Goal: Communication & Community: Answer question/provide support

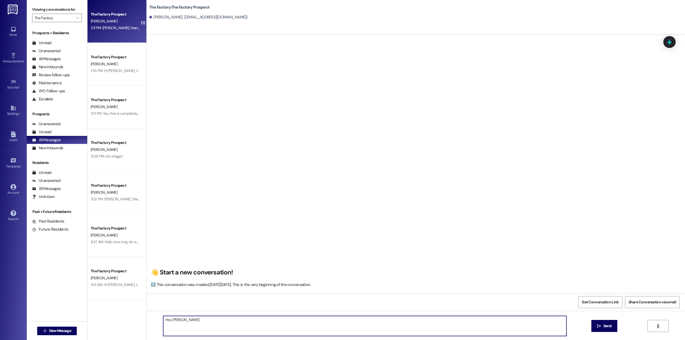
click at [112, 34] on div "The Factory Prospect [PERSON_NAME] 2:11 PM: [PERSON_NAME], thank you so so much…" at bounding box center [117, 21] width 59 height 43
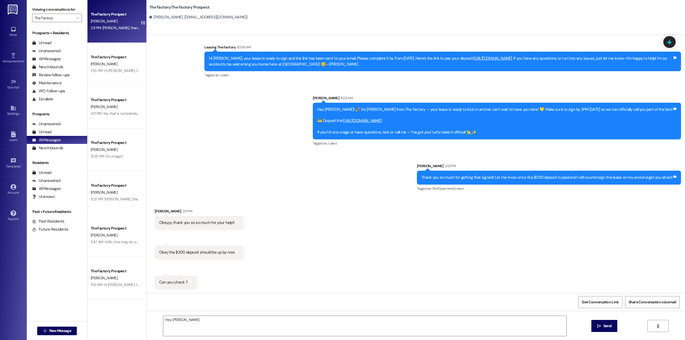
scroll to position [693, 0]
click at [241, 322] on textarea "Hey [PERSON_NAME]" at bounding box center [364, 326] width 403 height 20
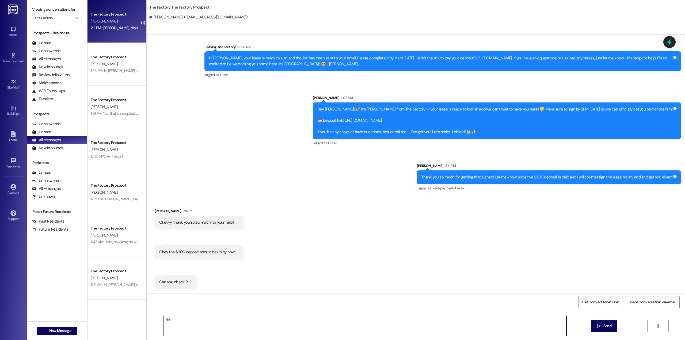
type textarea "H"
type textarea "I"
type textarea "The deposit is paid! You are all set now!"
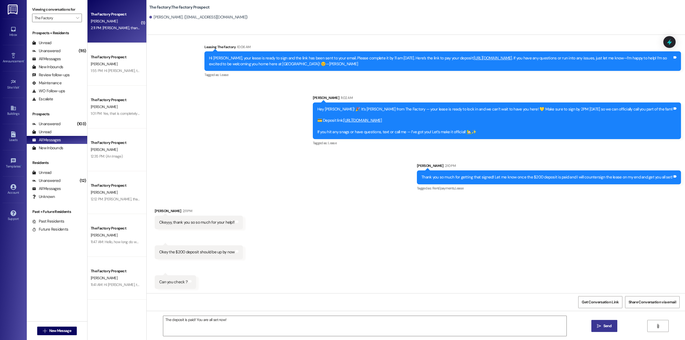
click at [606, 326] on span "Send" at bounding box center [608, 326] width 8 height 6
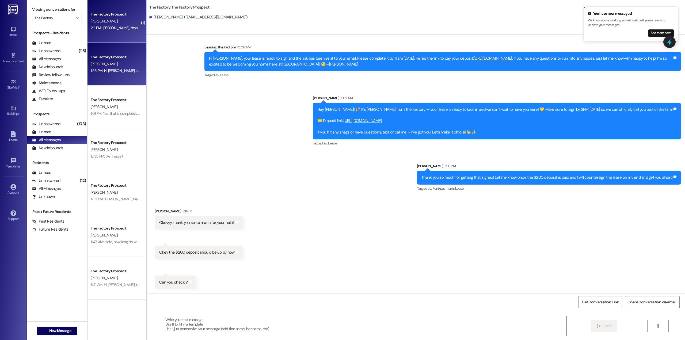
click at [106, 65] on div "[PERSON_NAME]" at bounding box center [115, 64] width 51 height 7
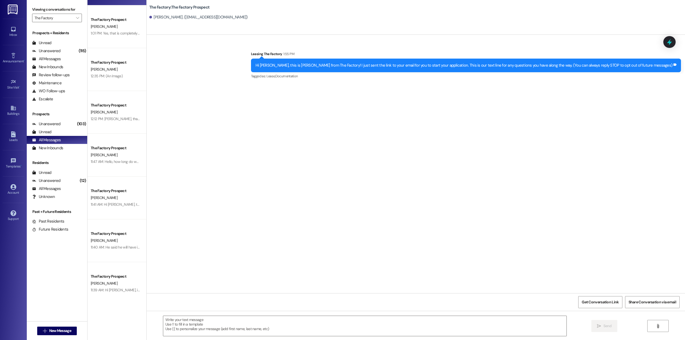
scroll to position [0, 0]
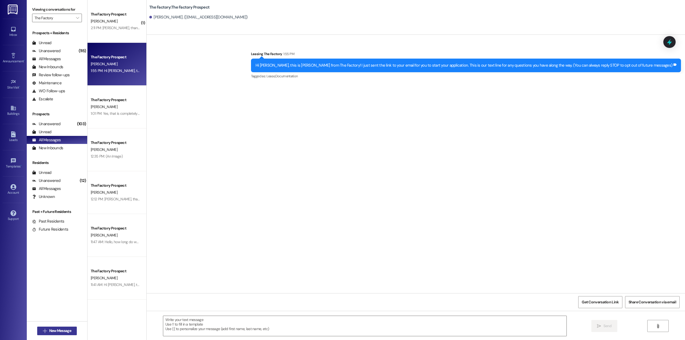
click at [62, 332] on span "New Message" at bounding box center [60, 331] width 22 height 6
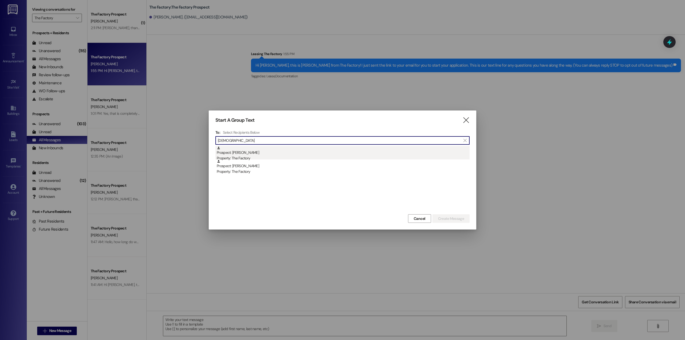
type input "[DEMOGRAPHIC_DATA]"
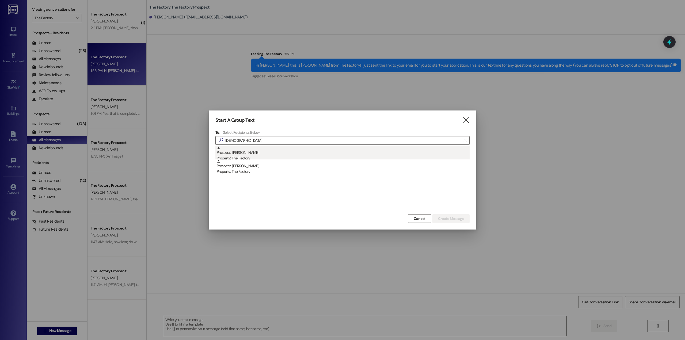
click at [260, 159] on div "Property: The Factory" at bounding box center [343, 159] width 253 height 6
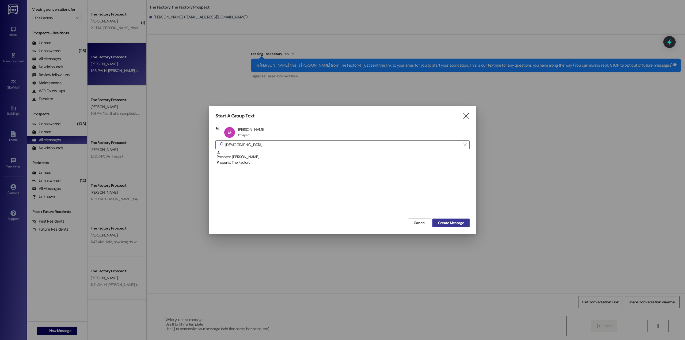
click at [456, 221] on span "Create Message" at bounding box center [451, 223] width 26 height 6
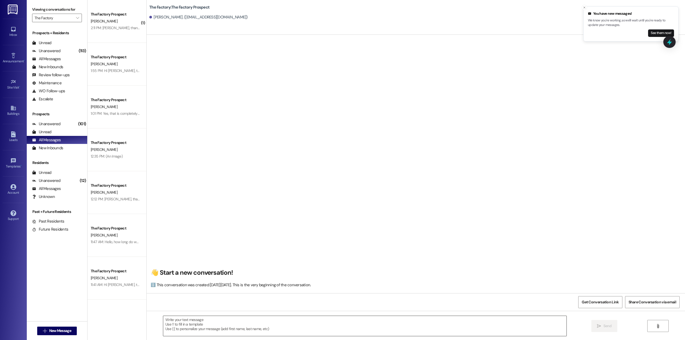
click at [203, 326] on textarea at bounding box center [364, 326] width 403 height 20
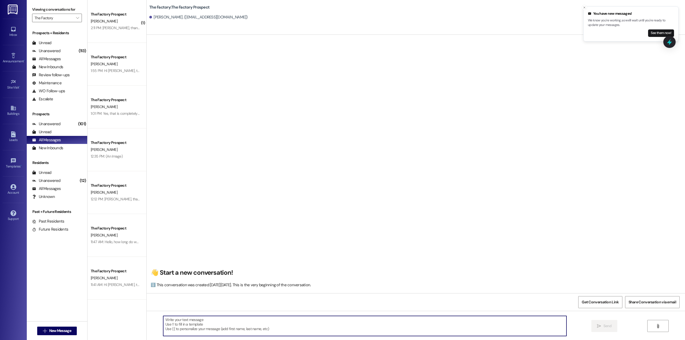
paste textarea "Hi [PERSON_NAME]! Thanks for starting your application for The Factory Student …"
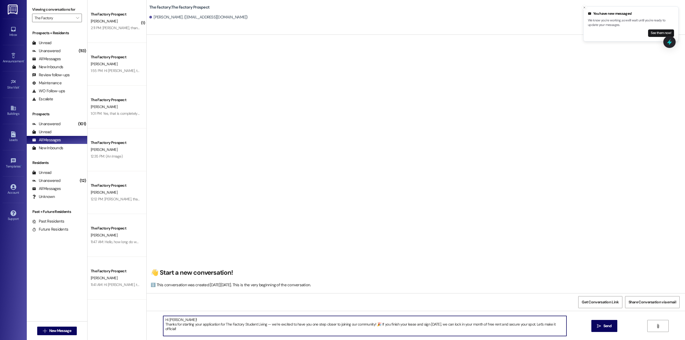
type textarea "Hi [PERSON_NAME]! Thanks for starting your application for The Factory Student …"
click at [606, 329] on span "Send" at bounding box center [608, 326] width 8 height 6
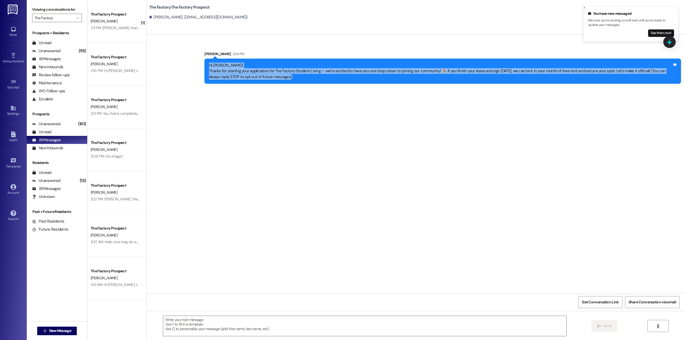
drag, startPoint x: 274, startPoint y: 77, endPoint x: 201, endPoint y: 67, distance: 73.6
click at [205, 67] on div "Hi [PERSON_NAME]! Thanks for starting your application for The Factory Student …" at bounding box center [443, 71] width 477 height 25
copy div "Hi [PERSON_NAME]! Thanks for starting your application for The Factory Student …"
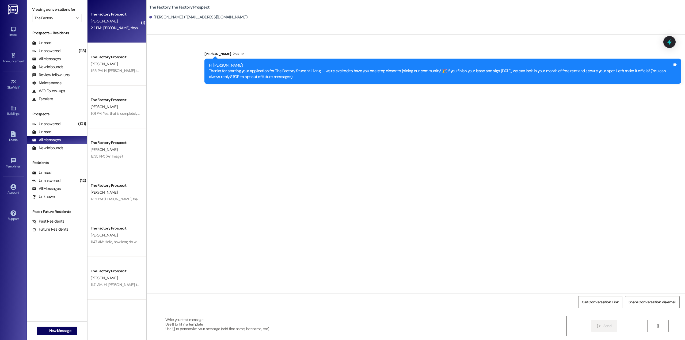
click at [124, 33] on div "The Factory Prospect [PERSON_NAME] 2:11 PM: [PERSON_NAME], thank you so so much…" at bounding box center [117, 21] width 59 height 43
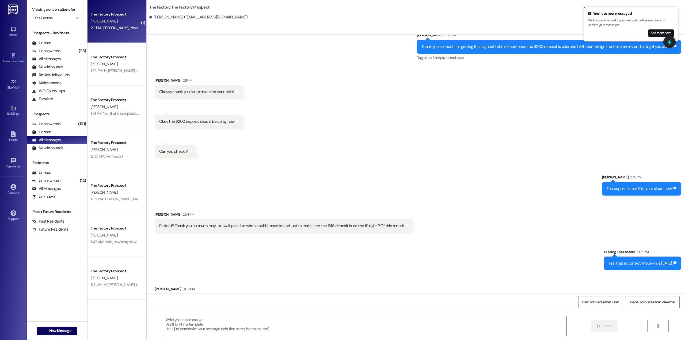
scroll to position [842, 0]
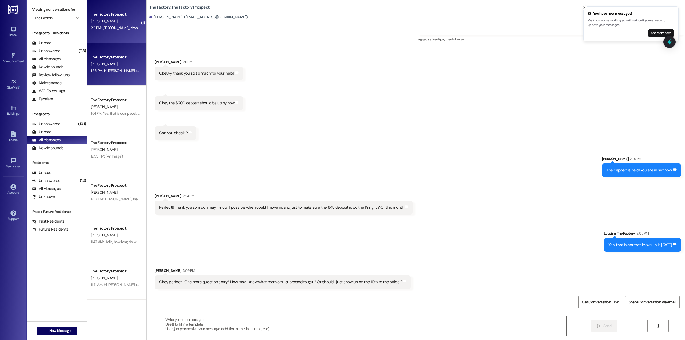
click at [104, 66] on div "[PERSON_NAME]" at bounding box center [115, 64] width 51 height 7
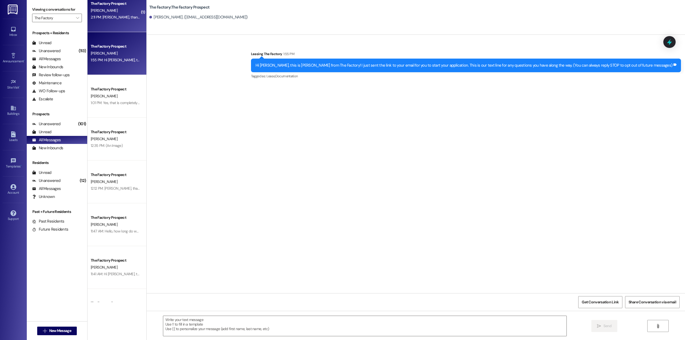
scroll to position [0, 0]
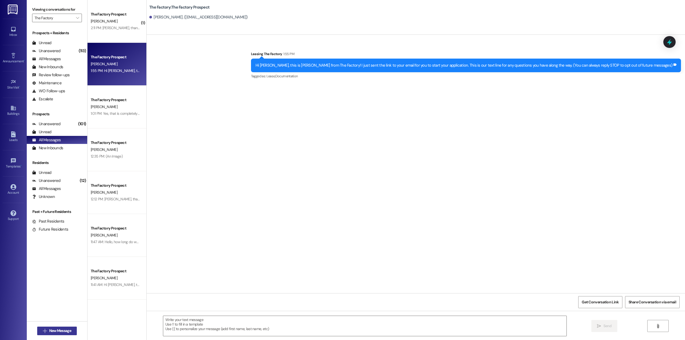
click at [59, 330] on span "New Message" at bounding box center [60, 331] width 22 height 6
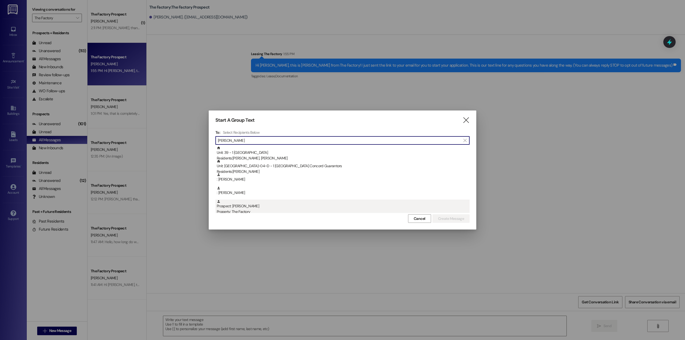
type input "[PERSON_NAME]"
click at [273, 209] on div "Prospect: [PERSON_NAME] Property: The Factory" at bounding box center [343, 207] width 253 height 15
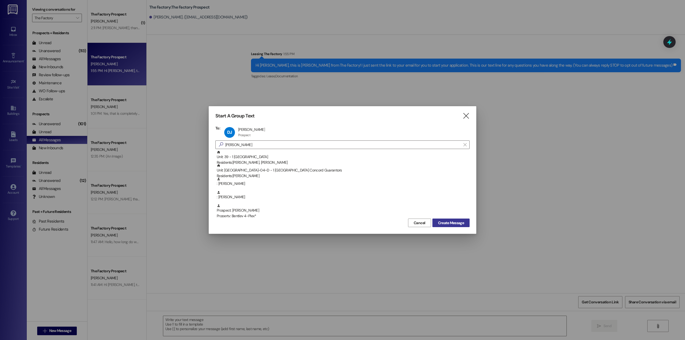
click at [445, 225] on span "Create Message" at bounding box center [451, 223] width 26 height 6
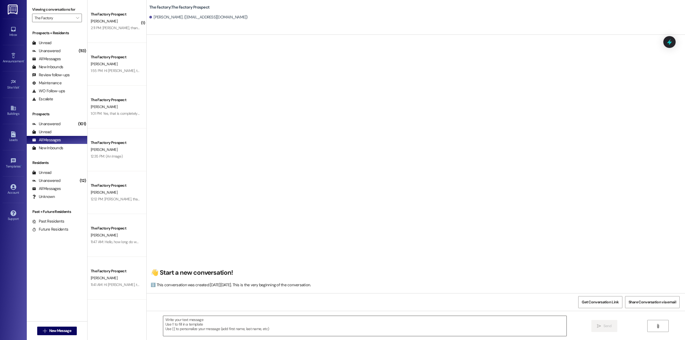
click at [248, 331] on textarea at bounding box center [364, 326] width 403 height 20
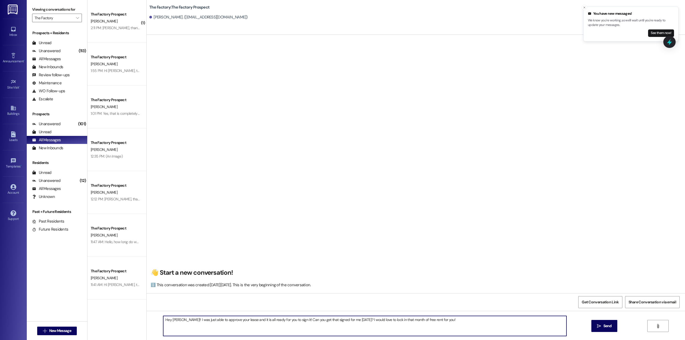
drag, startPoint x: 429, startPoint y: 322, endPoint x: 159, endPoint y: 329, distance: 270.2
click at [163, 329] on textarea "Hey [PERSON_NAME]!! I was just able to approve your lease and it is all ready f…" at bounding box center [364, 326] width 403 height 20
type textarea "Hey [PERSON_NAME]!! I was just able to approve your lease and it is all ready f…"
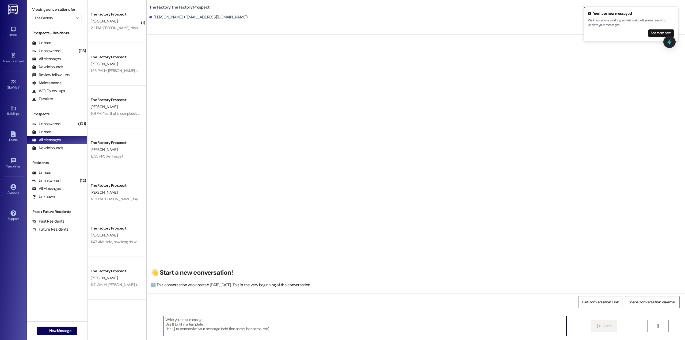
paste textarea "Hey [PERSON_NAME]! Great news — I just approved your lease and it’s all set for…"
type textarea "Hey [PERSON_NAME]! Great news — I just approved your lease and it’s all set for…"
click at [607, 326] on span "Send" at bounding box center [608, 326] width 8 height 6
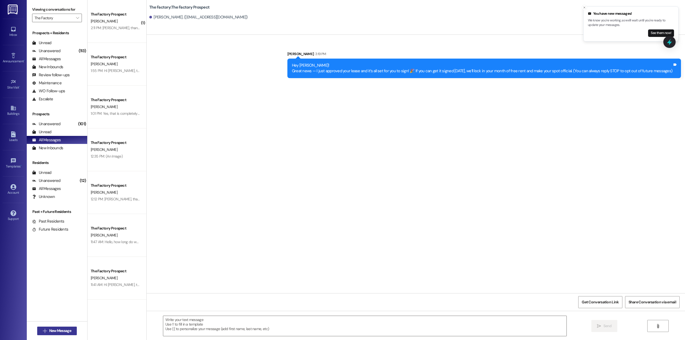
click at [64, 330] on span "New Message" at bounding box center [60, 331] width 22 height 6
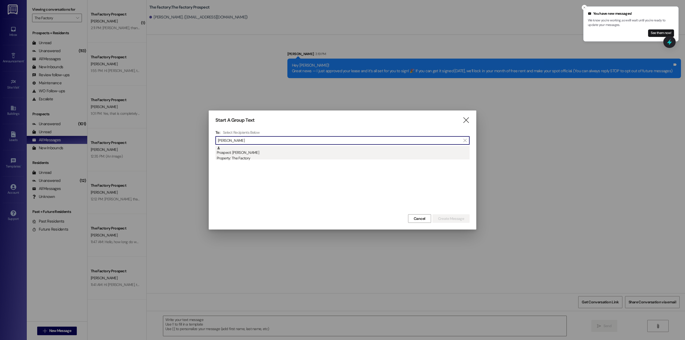
type input "[PERSON_NAME]"
click at [250, 149] on div "Prospect: [PERSON_NAME] Property: The Factory" at bounding box center [343, 153] width 253 height 15
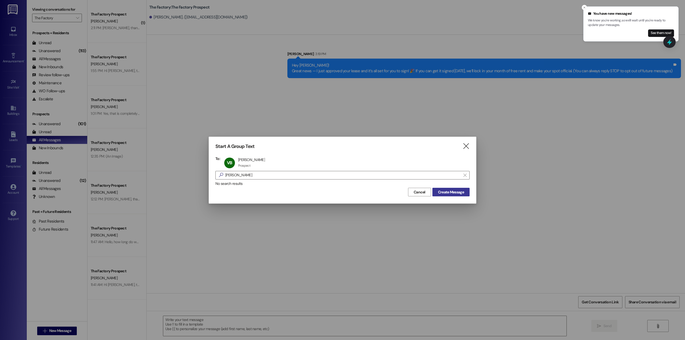
click at [456, 194] on span "Create Message" at bounding box center [451, 193] width 26 height 6
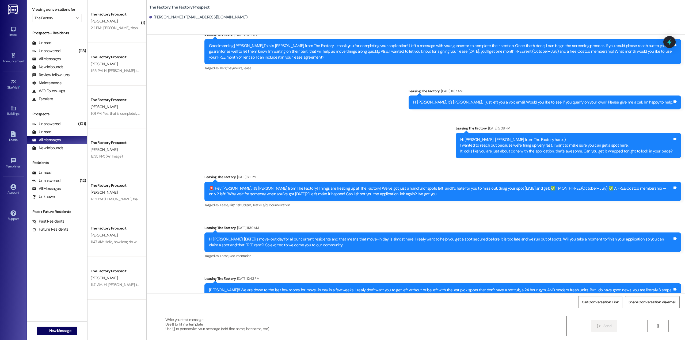
scroll to position [320, 0]
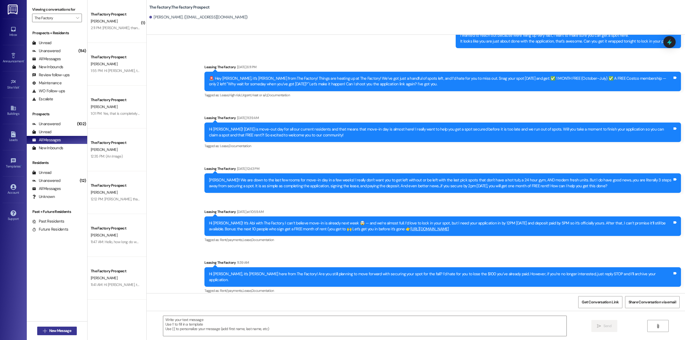
click at [63, 331] on span "New Message" at bounding box center [60, 331] width 22 height 6
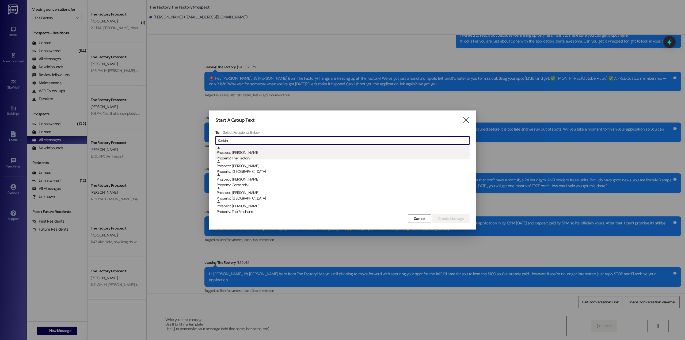
type input "Korbin"
click at [277, 154] on div "Prospect: [PERSON_NAME] Property: The Factory" at bounding box center [343, 153] width 253 height 15
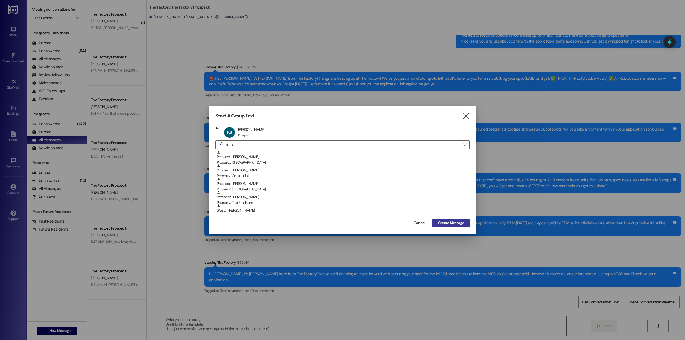
click at [446, 225] on span "Create Message" at bounding box center [451, 223] width 26 height 6
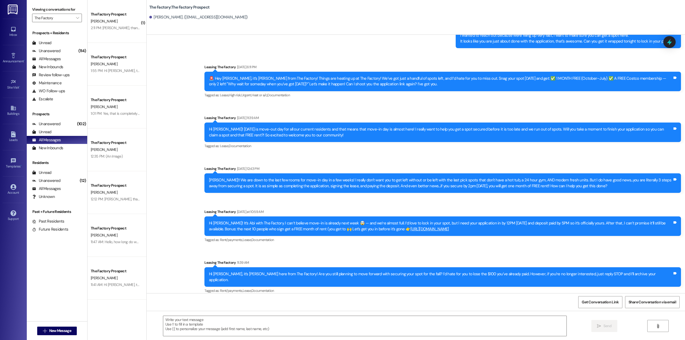
scroll to position [0, 0]
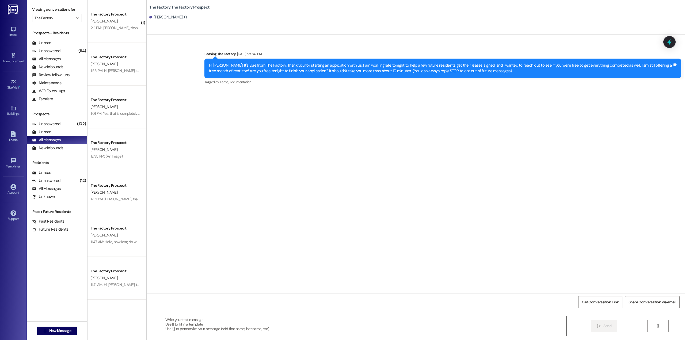
click at [315, 327] on textarea at bounding box center [364, 326] width 403 height 20
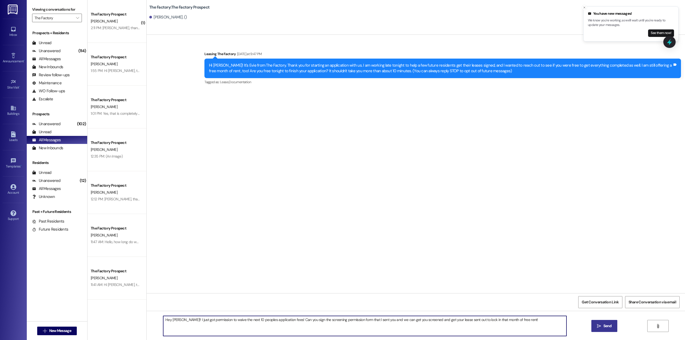
type textarea "Hey [PERSON_NAME]!! I just got permission to waive the next 10 peoples applicat…"
click at [605, 330] on button " Send" at bounding box center [605, 326] width 26 height 12
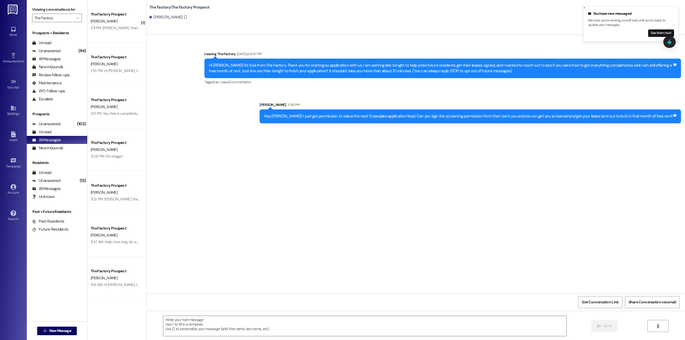
click at [339, 119] on div "Hey [PERSON_NAME]!! I just got permission to waive the next 10 peoples applicat…" at bounding box center [468, 117] width 409 height 6
drag, startPoint x: 339, startPoint y: 119, endPoint x: 340, endPoint y: 115, distance: 4.1
click at [339, 118] on div "Hey [PERSON_NAME]!! I just got permission to waive the next 10 peoples applicat…" at bounding box center [468, 117] width 409 height 6
click at [340, 115] on div "Hey [PERSON_NAME]!! I just got permission to waive the next 10 peoples applicat…" at bounding box center [468, 117] width 409 height 6
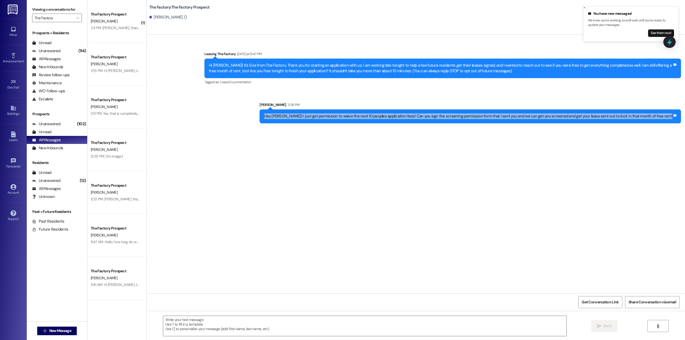
click at [340, 115] on div "Hey [PERSON_NAME]!! I just got permission to waive the next 10 peoples applicat…" at bounding box center [468, 117] width 409 height 6
click at [324, 178] on div "Sent via SMS Leasing The Factory [DATE] at 9:47 PM Hi [PERSON_NAME]! It's Evie …" at bounding box center [416, 164] width 539 height 259
click at [52, 332] on span "New Message" at bounding box center [60, 331] width 22 height 6
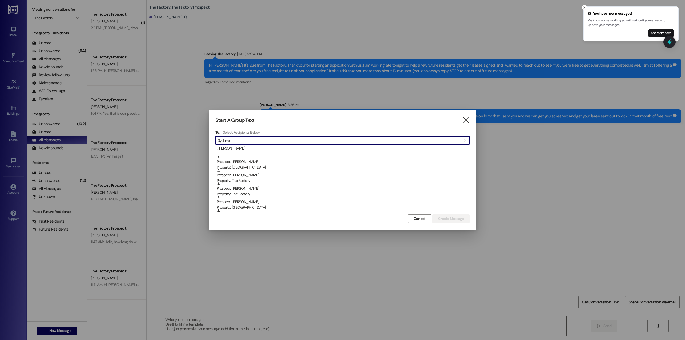
scroll to position [54, 0]
type input "Sydnee"
click at [279, 169] on div "Property: The Factory" at bounding box center [343, 172] width 253 height 6
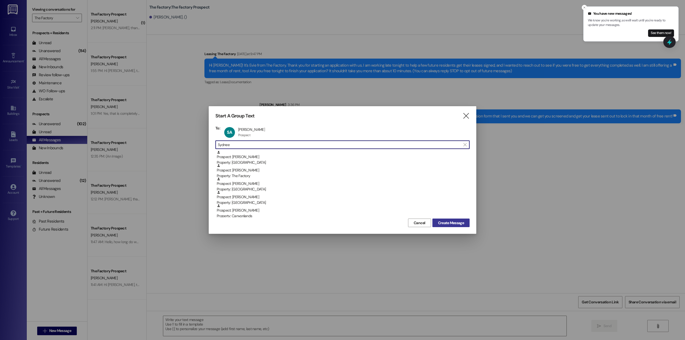
click at [455, 224] on span "Create Message" at bounding box center [451, 223] width 26 height 6
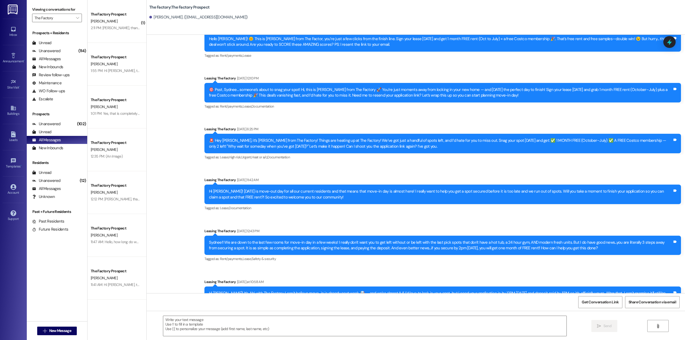
scroll to position [284, 0]
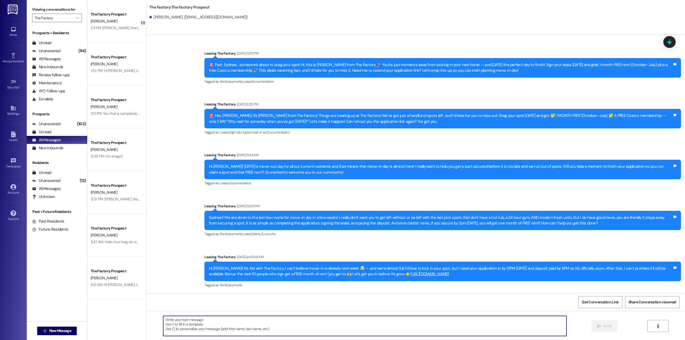
click at [281, 320] on textarea at bounding box center [364, 326] width 403 height 20
paste textarea "Hey [PERSON_NAME]!! I just got permission to waive the next 10 peoples applicat…"
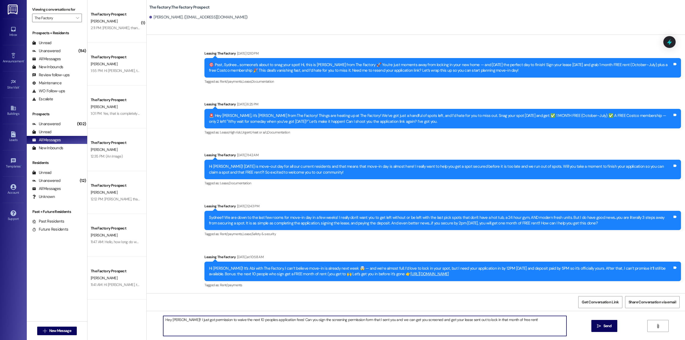
click at [179, 319] on textarea "Hey [PERSON_NAME]!! I just got permission to waive the next 10 peoples applicat…" at bounding box center [364, 326] width 403 height 20
type textarea "Hey [PERSON_NAME]! I just got permission to waive the next 10 peoples applicati…"
click at [607, 327] on span "Send" at bounding box center [608, 326] width 8 height 6
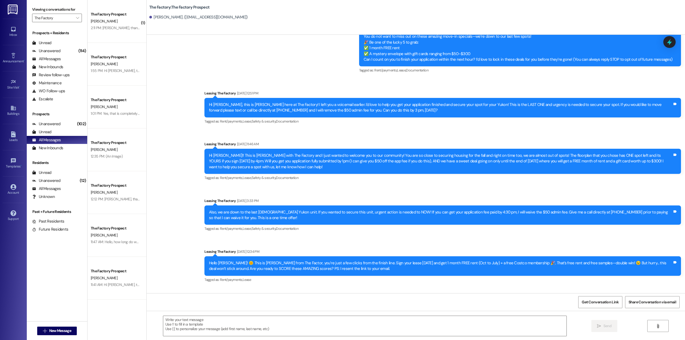
scroll to position [0, 0]
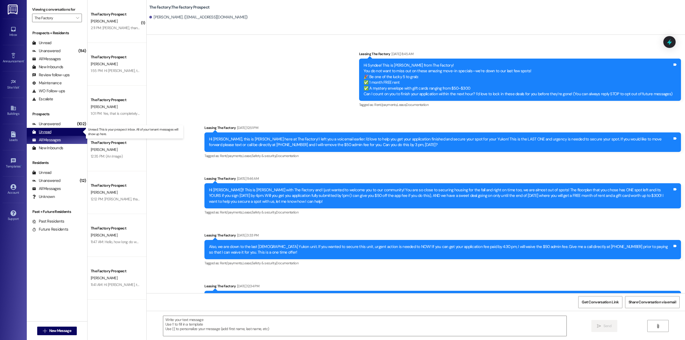
click at [55, 132] on div "Unread (0)" at bounding box center [57, 132] width 60 height 8
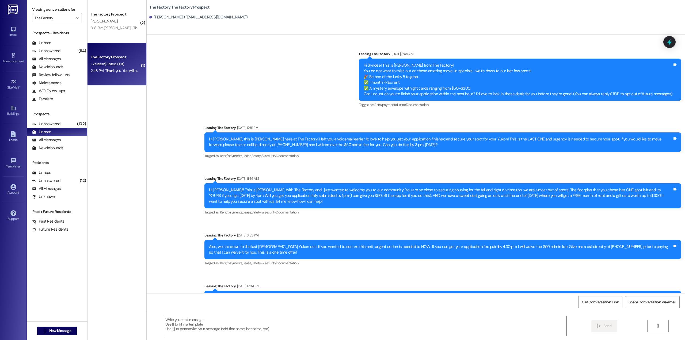
click at [105, 67] on div "I. Zelalem (Opted Out)" at bounding box center [115, 64] width 51 height 7
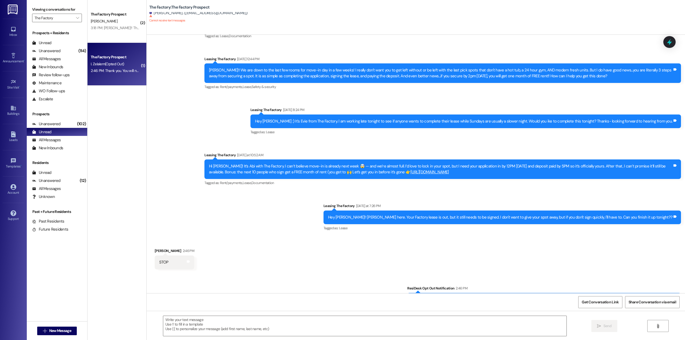
scroll to position [834, 0]
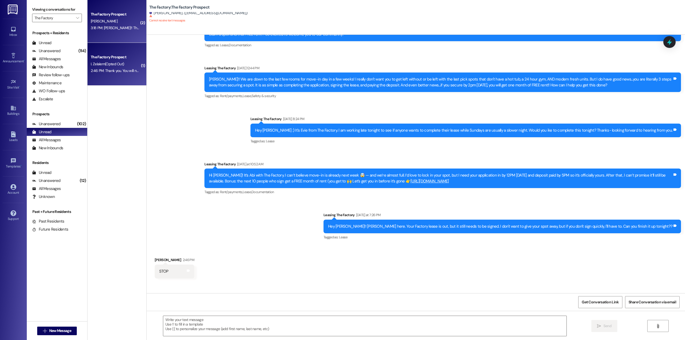
click at [98, 17] on div "The Factory Prospect" at bounding box center [115, 14] width 51 height 7
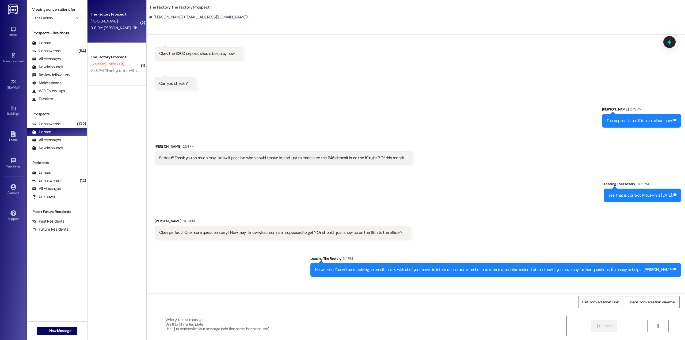
scroll to position [916, 0]
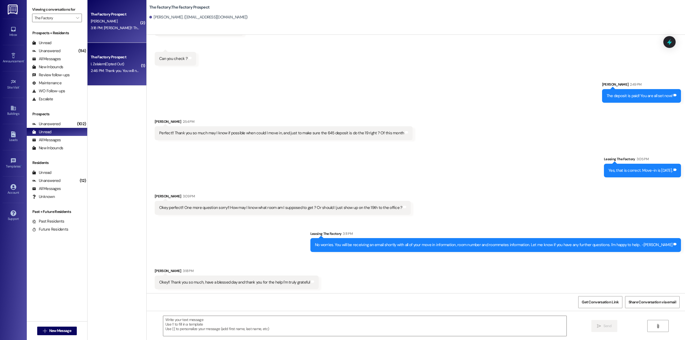
click at [100, 64] on span "I. Zelalem (Opted Out)" at bounding box center [107, 64] width 33 height 5
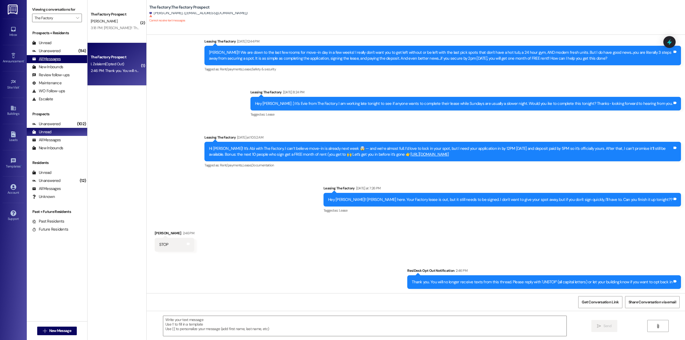
scroll to position [861, 0]
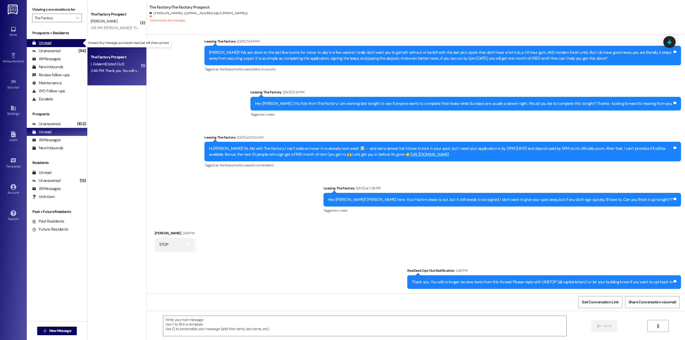
click at [48, 42] on div "Unread" at bounding box center [41, 43] width 19 height 6
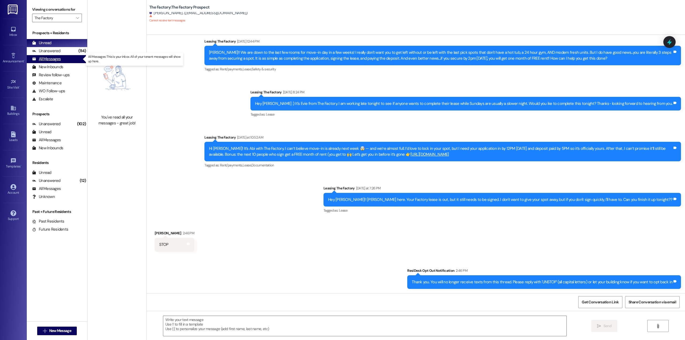
click at [60, 60] on div "All Messages" at bounding box center [46, 59] width 29 height 6
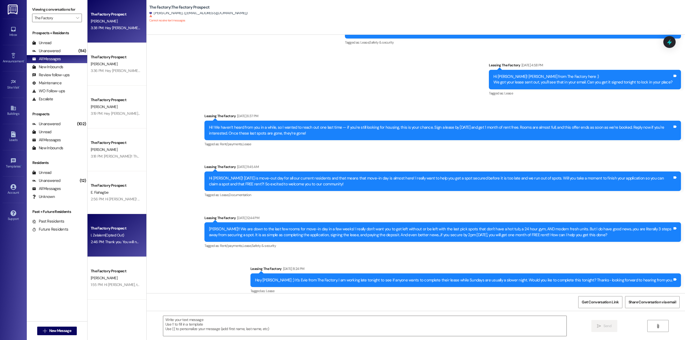
scroll to position [824, 0]
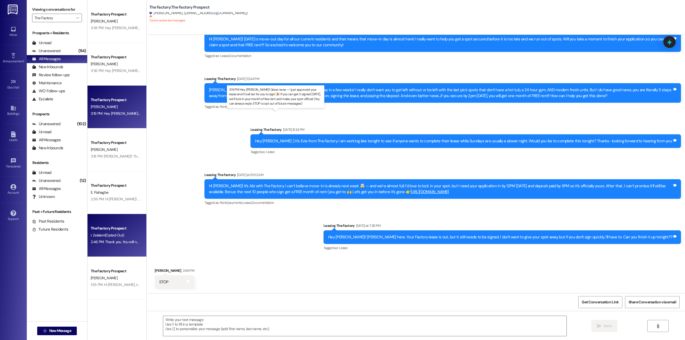
click at [118, 111] on div "3:19 PM: Hey [PERSON_NAME]! Great news — I just approved your lease and it’s al…" at bounding box center [290, 113] width 399 height 5
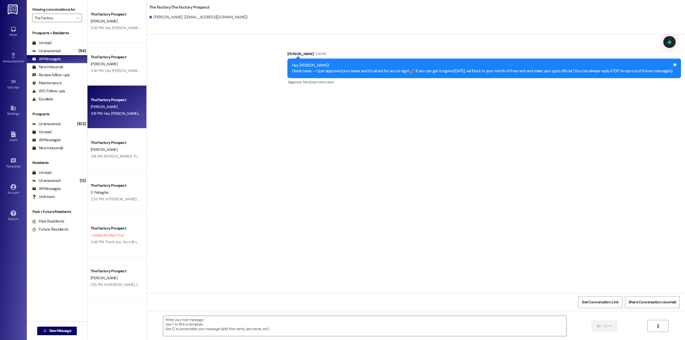
scroll to position [0, 0]
click at [51, 331] on span "New Message" at bounding box center [60, 331] width 22 height 6
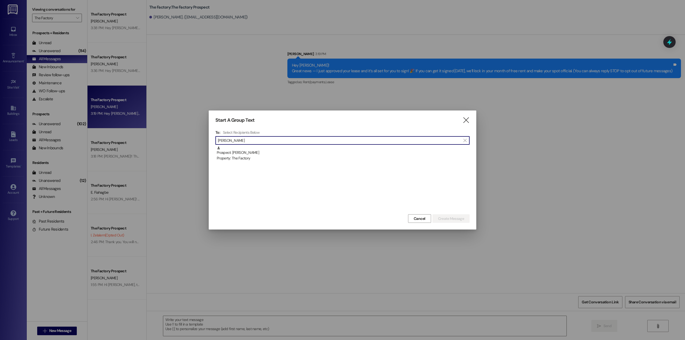
type input "[PERSON_NAME]"
click at [334, 157] on div "Property: The Factory" at bounding box center [343, 159] width 253 height 6
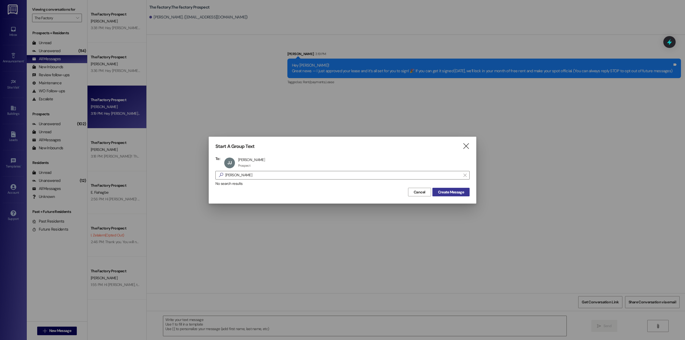
click at [459, 188] on button "Create Message" at bounding box center [451, 192] width 37 height 9
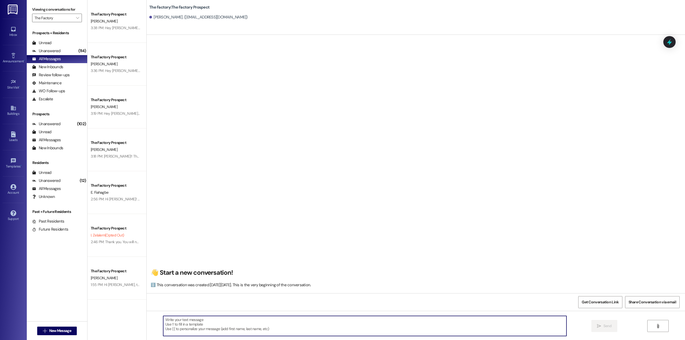
click at [227, 328] on textarea at bounding box center [364, 326] width 403 height 20
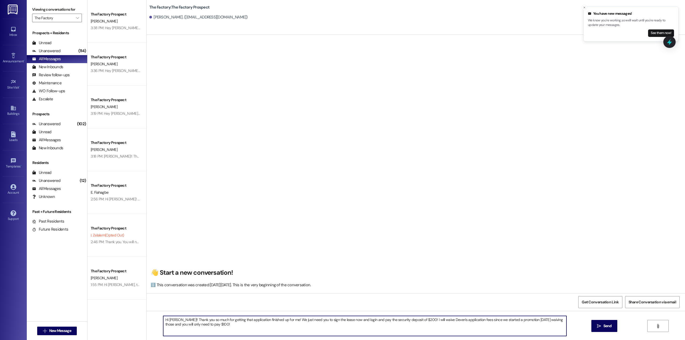
type textarea "Hi [PERSON_NAME]!! Thank you so much for getting that application finished up f…"
click at [611, 334] on div "Hi [PERSON_NAME]!! Thank you so much for getting that application finished up f…" at bounding box center [416, 331] width 539 height 40
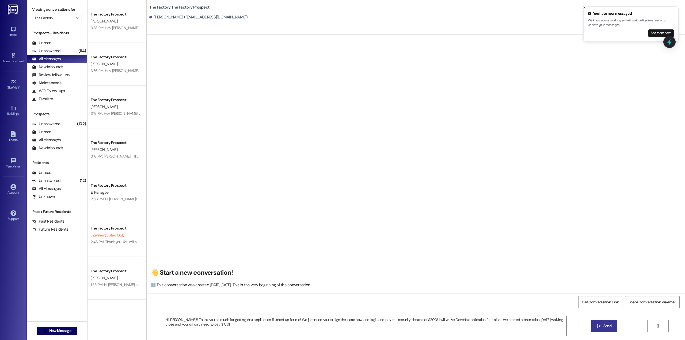
click at [610, 326] on span "Send" at bounding box center [608, 326] width 8 height 6
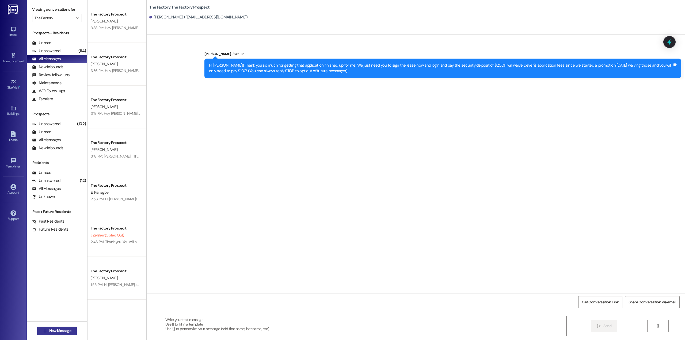
click at [52, 332] on span "New Message" at bounding box center [60, 331] width 22 height 6
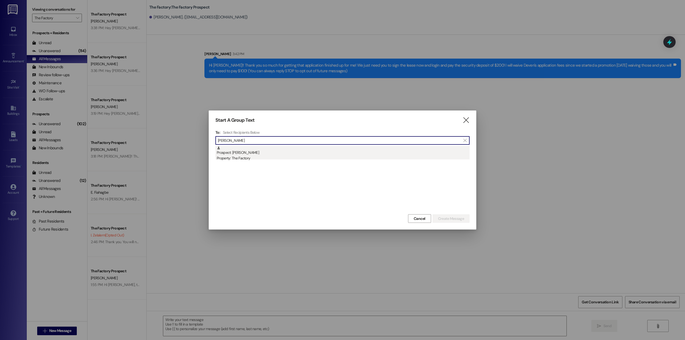
type input "[PERSON_NAME]"
click at [268, 153] on div "Prospect: [PERSON_NAME] Property: The Factory" at bounding box center [343, 153] width 253 height 15
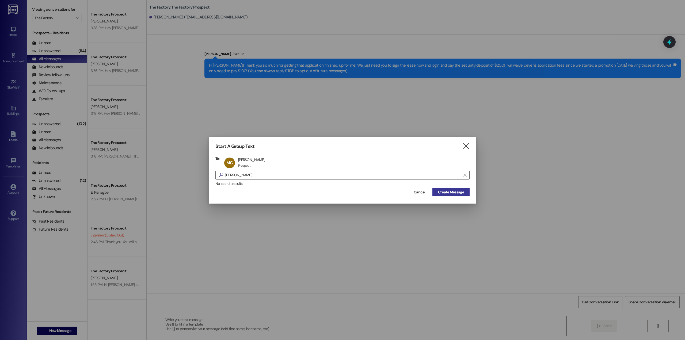
click at [450, 193] on span "Create Message" at bounding box center [451, 193] width 26 height 6
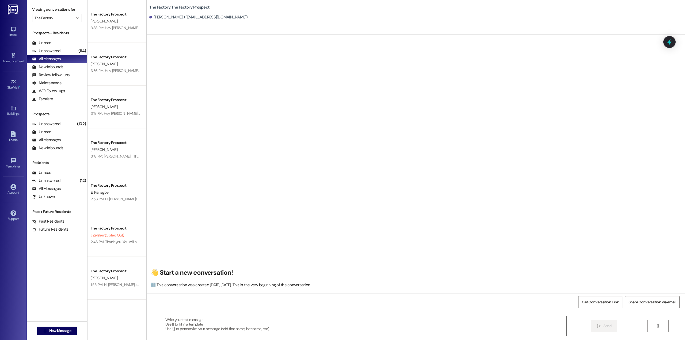
click at [235, 322] on textarea at bounding box center [364, 326] width 403 height 20
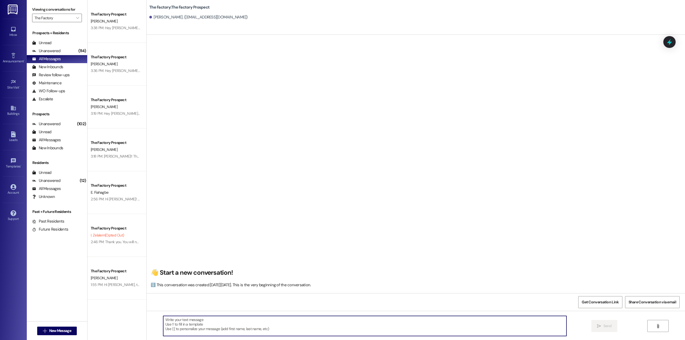
paste textarea "Hey [PERSON_NAME]! Good news — your application has been approved! 🎉 You can no…"
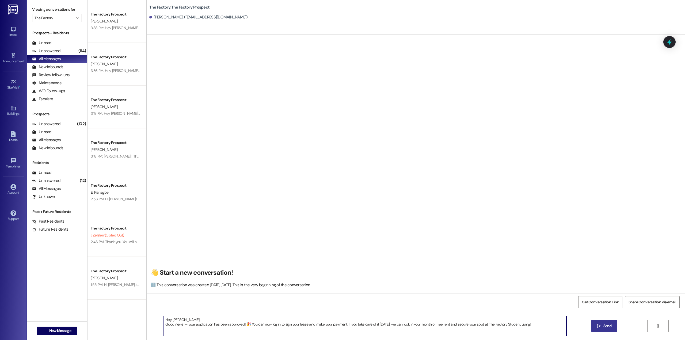
type textarea "Hey [PERSON_NAME]! Good news — your application has been approved! 🎉 You can no…"
click at [606, 330] on button " Send" at bounding box center [605, 326] width 26 height 12
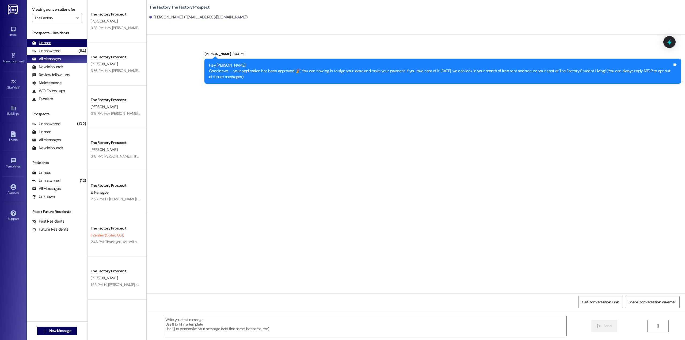
click at [52, 45] on div "Unread (0)" at bounding box center [57, 43] width 60 height 8
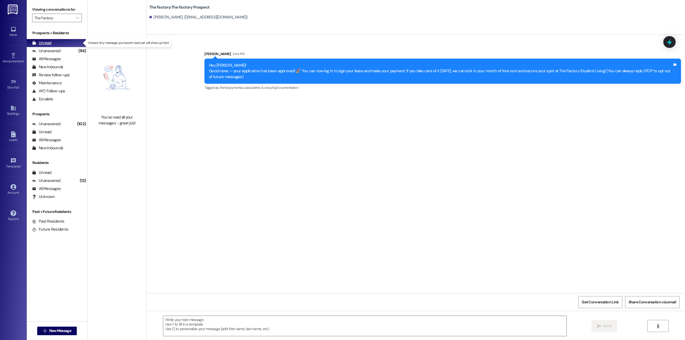
click at [51, 41] on div "Unread" at bounding box center [41, 43] width 19 height 6
click at [54, 131] on div "Unread (0)" at bounding box center [57, 132] width 60 height 8
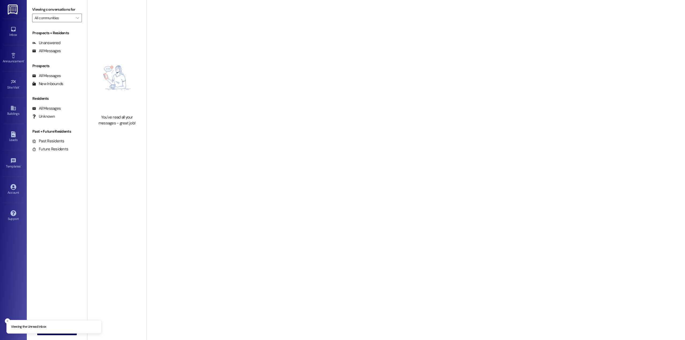
type input "The Factory"
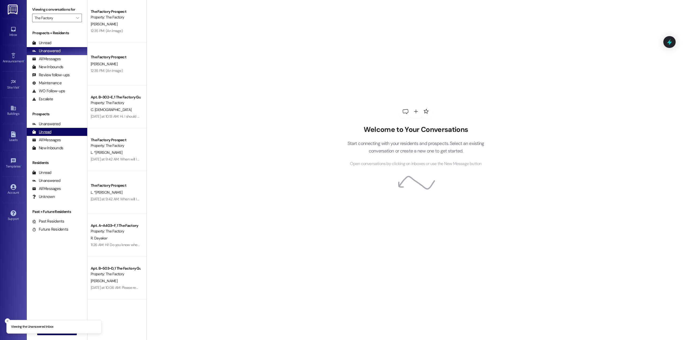
click at [56, 134] on div "Unread (0)" at bounding box center [57, 132] width 60 height 8
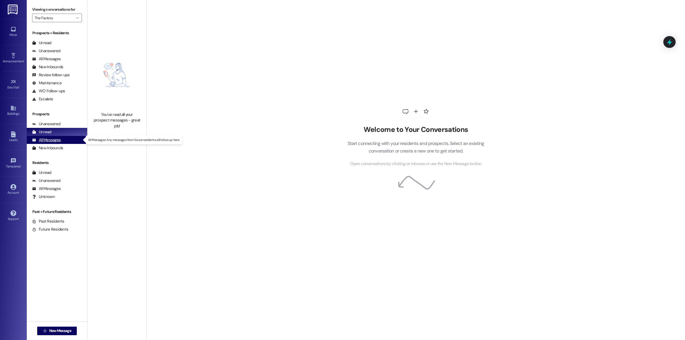
click at [57, 141] on div "All Messages" at bounding box center [46, 140] width 29 height 6
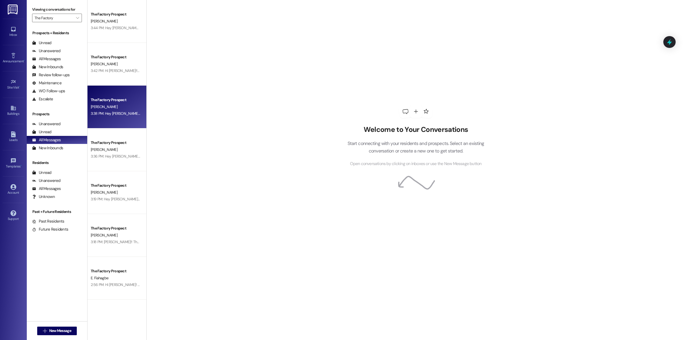
click at [116, 120] on div "The Factory Prospect [PERSON_NAME] 3:38 PM: Hey [PERSON_NAME]! I just got permi…" at bounding box center [117, 107] width 59 height 43
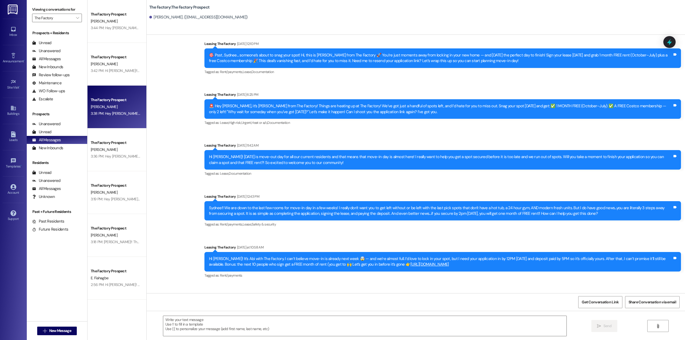
scroll to position [329, 0]
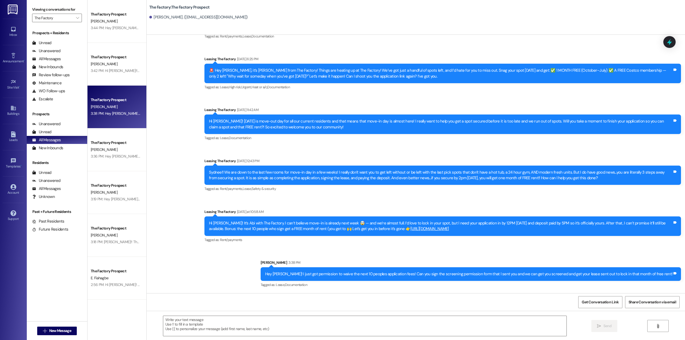
click at [584, 278] on div "Hey [PERSON_NAME]! I just got permission to waive the next 10 peoples applicati…" at bounding box center [471, 274] width 421 height 14
click at [585, 274] on div "Hey [PERSON_NAME]! I just got permission to waive the next 10 peoples applicati…" at bounding box center [469, 274] width 408 height 6
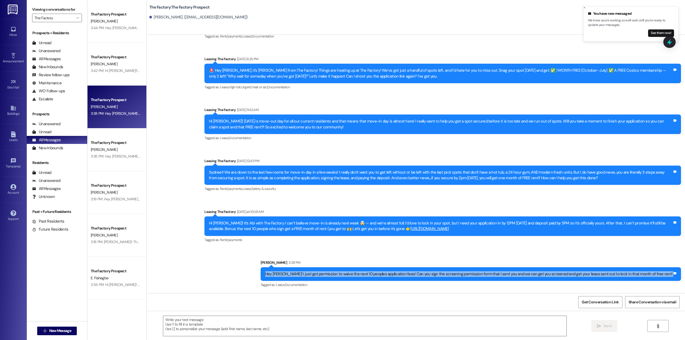
click at [585, 274] on div "Hey [PERSON_NAME]! I just got permission to waive the next 10 peoples applicati…" at bounding box center [469, 274] width 408 height 6
copy div "Hey [PERSON_NAME]! I just got permission to waive the next 10 peoples applicati…"
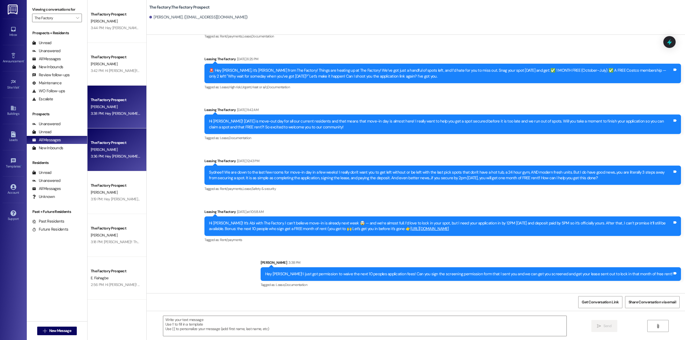
click at [115, 153] on div "3:36 PM: Hey [PERSON_NAME]!! I just got permission to waive the next 10 peoples…" at bounding box center [115, 156] width 51 height 7
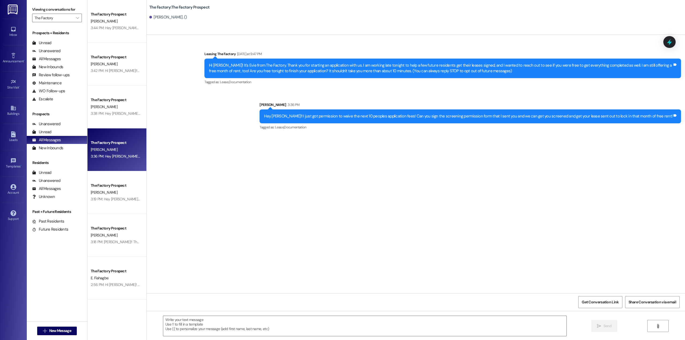
scroll to position [0, 0]
click at [406, 122] on div "Hey [PERSON_NAME]!! I just got permission to waive the next 10 peoples applicat…" at bounding box center [471, 116] width 422 height 14
click at [408, 118] on div "Hey [PERSON_NAME]!! I just got permission to waive the next 10 peoples applicat…" at bounding box center [468, 117] width 409 height 6
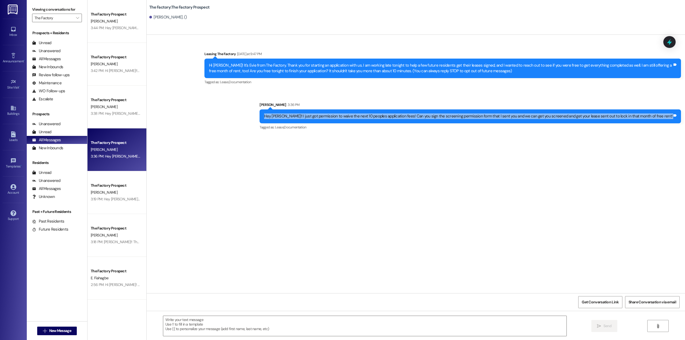
click at [408, 118] on div "Hey [PERSON_NAME]!! I just got permission to waive the next 10 peoples applicat…" at bounding box center [468, 117] width 409 height 6
copy div "Hey Korbin!! I just got permission to waive the next 10 peoples application fee…"
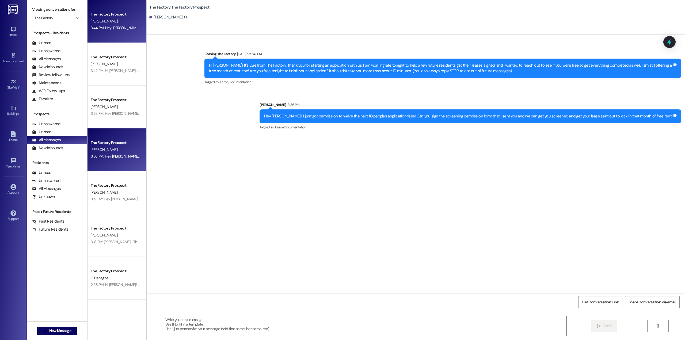
click at [122, 17] on div "The Factory Prospect" at bounding box center [115, 14] width 51 height 7
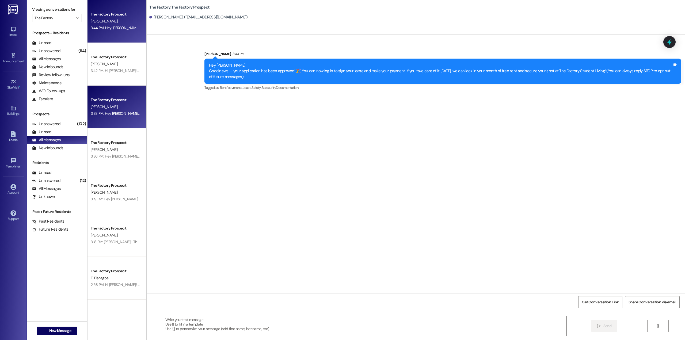
click at [113, 113] on div "3:38 PM: Hey Sydnee! I just got permission to waive the next 10 peoples applica…" at bounding box center [284, 113] width 386 height 5
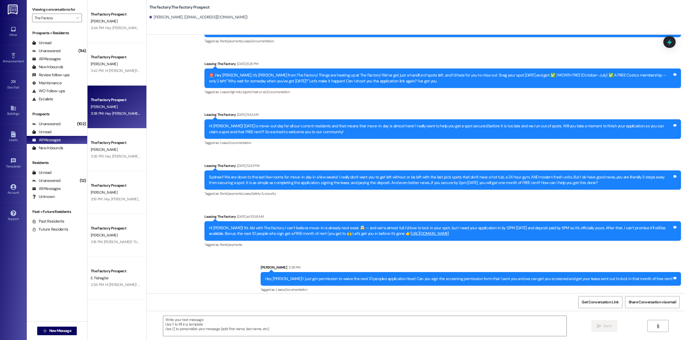
scroll to position [329, 0]
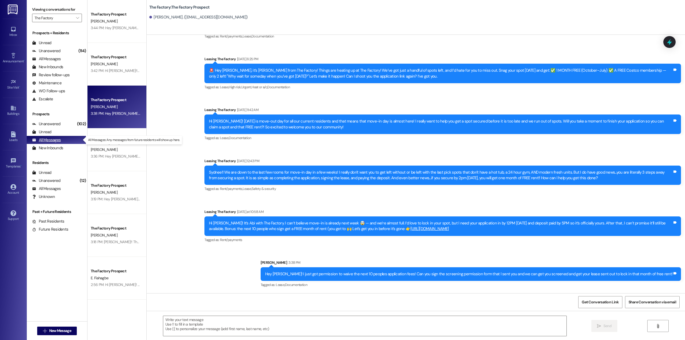
click at [54, 140] on div "All Messages" at bounding box center [46, 140] width 29 height 6
click at [56, 132] on div "Unread (0)" at bounding box center [57, 132] width 60 height 8
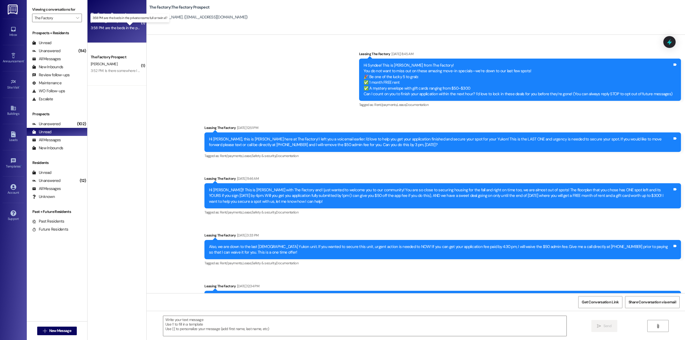
click at [110, 28] on div "3:58 PM: are the beds in the private rooms full or twin xl? 3:58 PM: are the be…" at bounding box center [135, 27] width 88 height 5
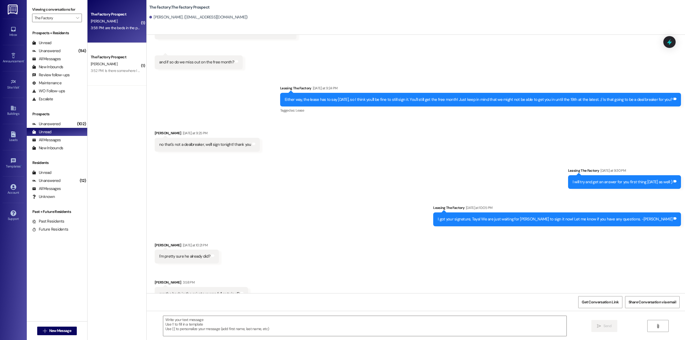
scroll to position [745, 0]
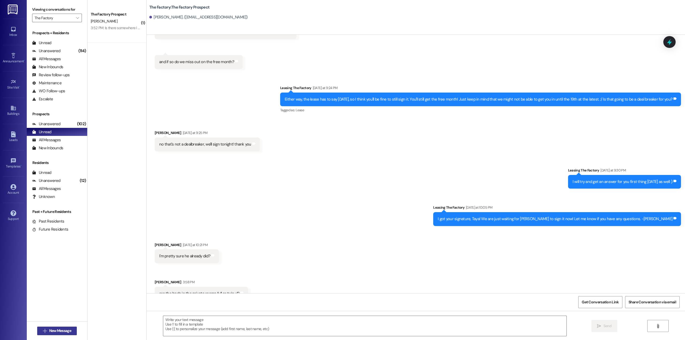
click at [52, 331] on span "New Message" at bounding box center [60, 331] width 22 height 6
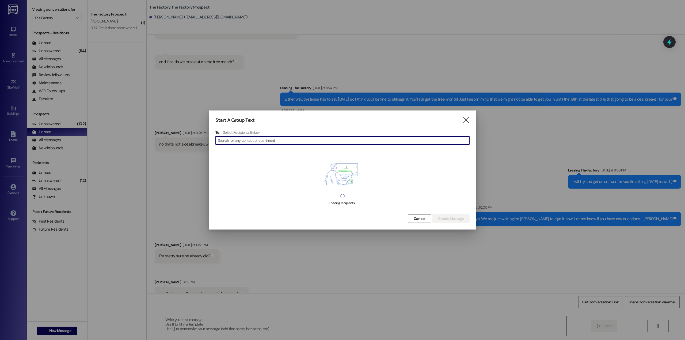
click at [230, 144] on input at bounding box center [344, 140] width 252 height 7
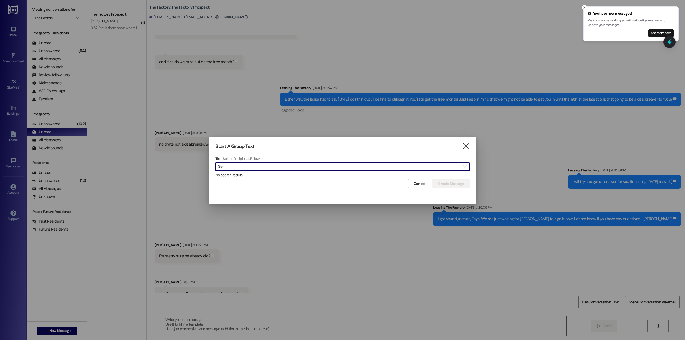
type input "G"
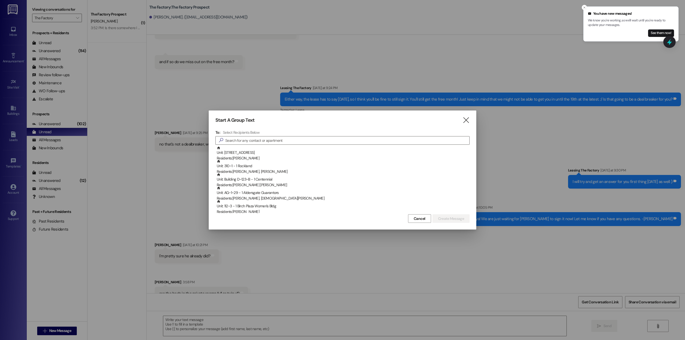
click at [98, 74] on div at bounding box center [342, 170] width 685 height 340
click at [105, 71] on div at bounding box center [342, 170] width 685 height 340
click at [465, 120] on icon "" at bounding box center [466, 121] width 7 height 6
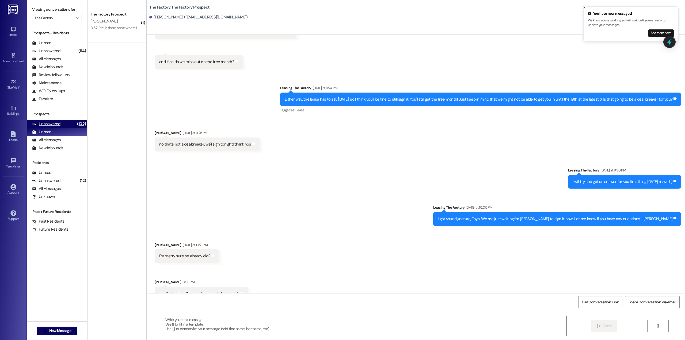
click at [54, 122] on div "Unanswered" at bounding box center [46, 124] width 28 height 6
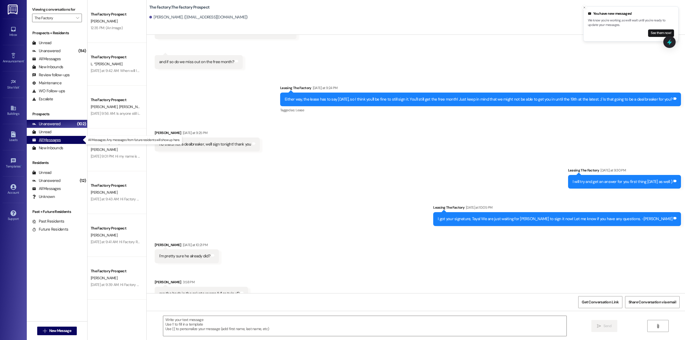
click at [59, 141] on div "All Messages" at bounding box center [46, 140] width 29 height 6
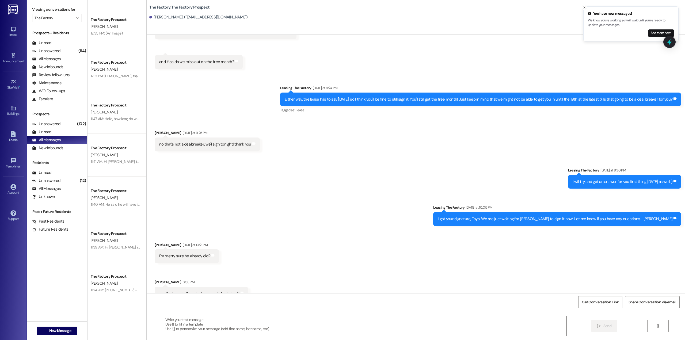
scroll to position [535, 0]
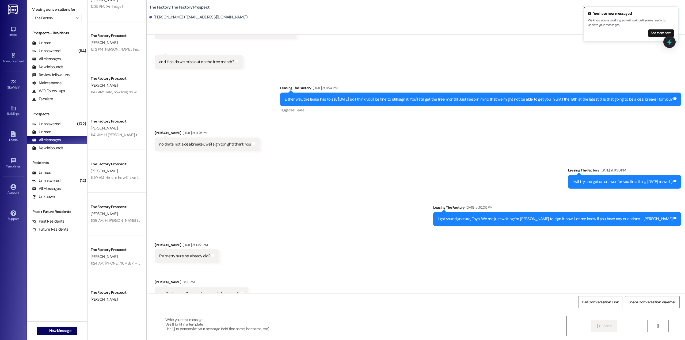
click at [122, 182] on div "The Factory Prospect G. Smith 11:40 AM: He said he will have it signed by 4 11:…" at bounding box center [117, 171] width 59 height 43
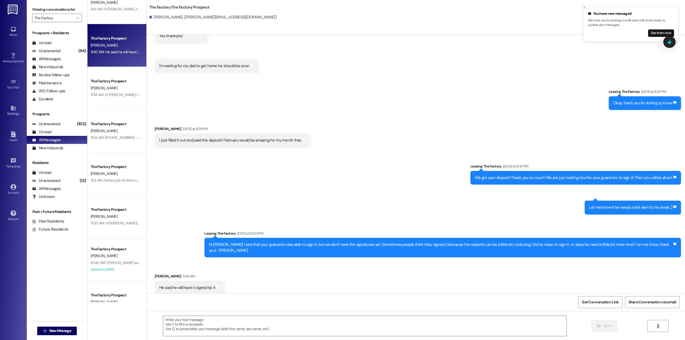
scroll to position [669, 0]
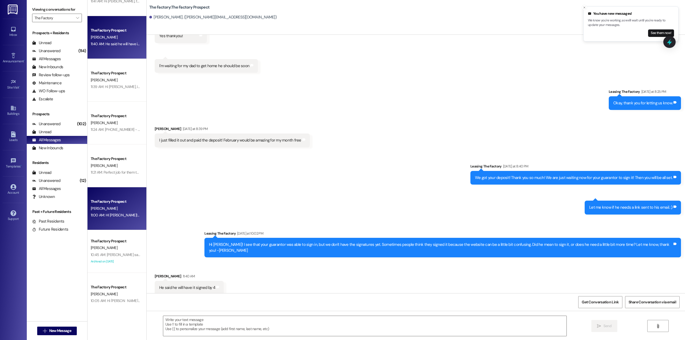
click at [124, 209] on div "[PERSON_NAME]" at bounding box center [115, 208] width 51 height 7
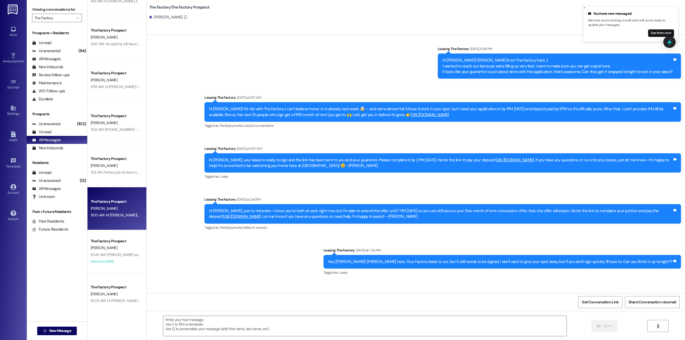
scroll to position [836, 0]
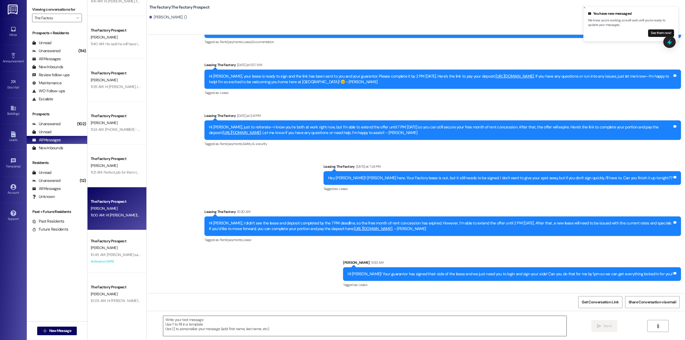
click at [363, 324] on textarea at bounding box center [364, 326] width 403 height 20
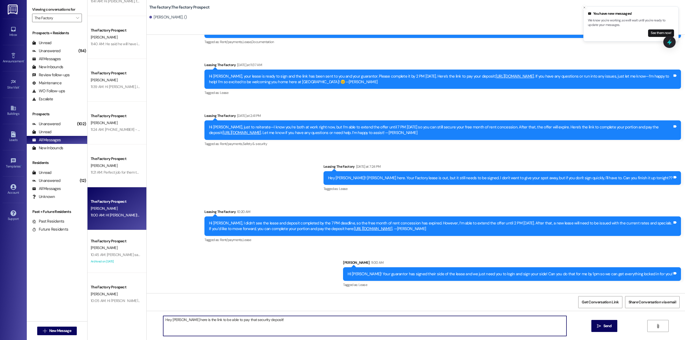
paste textarea "[URL][DOMAIN_NAME]"
type textarea "Hey George here is the link to be able to pay that security deposit! https://th…"
click at [608, 326] on span "Send" at bounding box center [608, 326] width 8 height 6
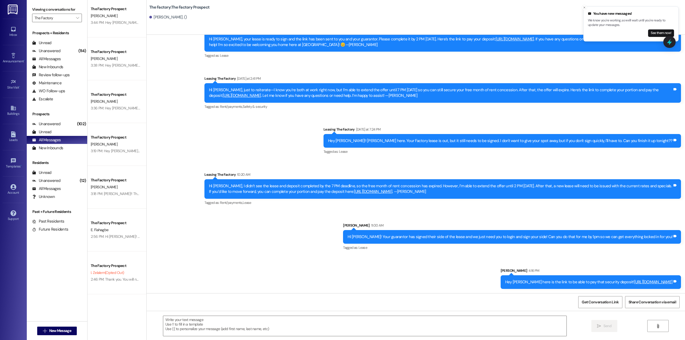
scroll to position [0, 0]
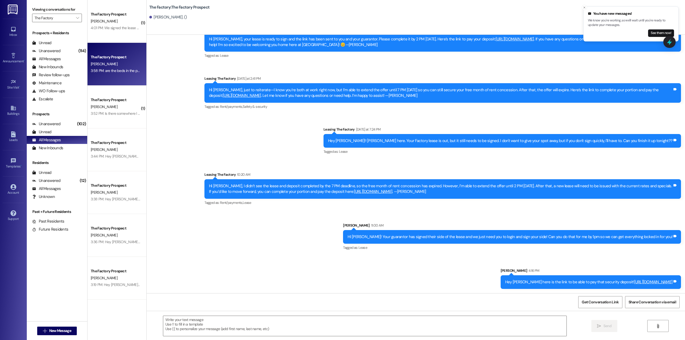
click at [98, 74] on div "3:58 PM: are the beds in the private rooms full or twin xl? 3:58 PM: are the be…" at bounding box center [115, 70] width 51 height 7
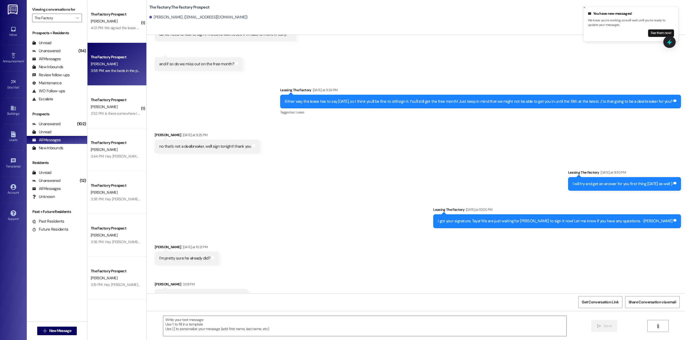
scroll to position [745, 0]
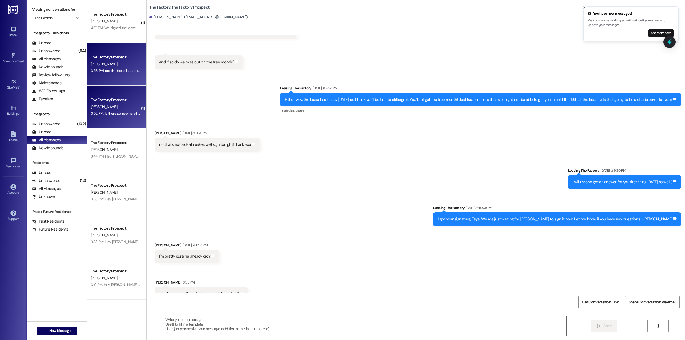
click at [126, 114] on div "3:52 PM: Is there somewhere I can find the wifi password? 3:52 PM: Is there som…" at bounding box center [136, 113] width 90 height 5
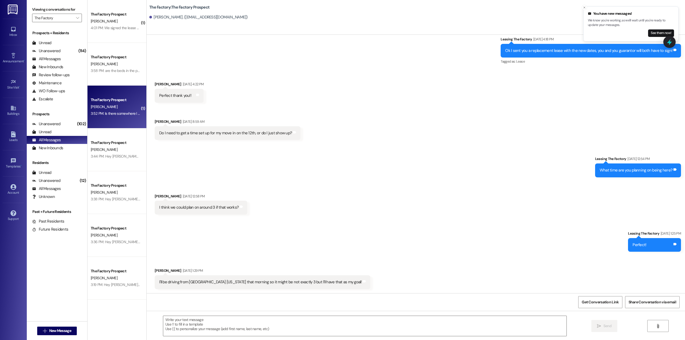
scroll to position [1388, 0]
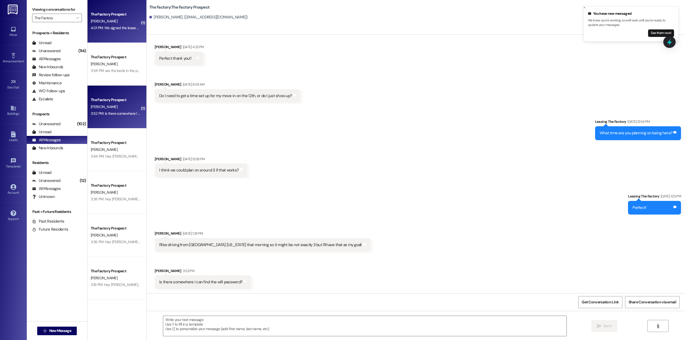
click at [107, 32] on div "The Factory Prospect J. Jensen 4:01 PM: We signed the lease but there was no pl…" at bounding box center [117, 21] width 59 height 43
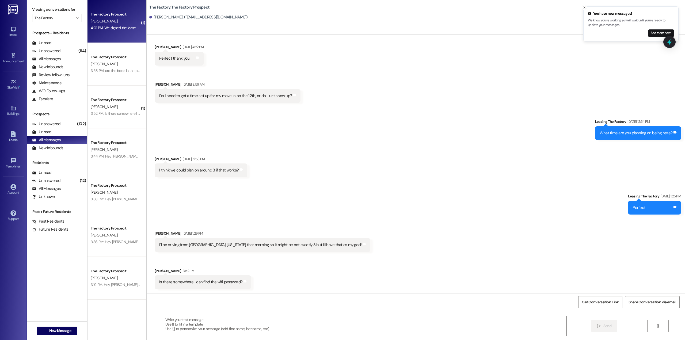
scroll to position [0, 0]
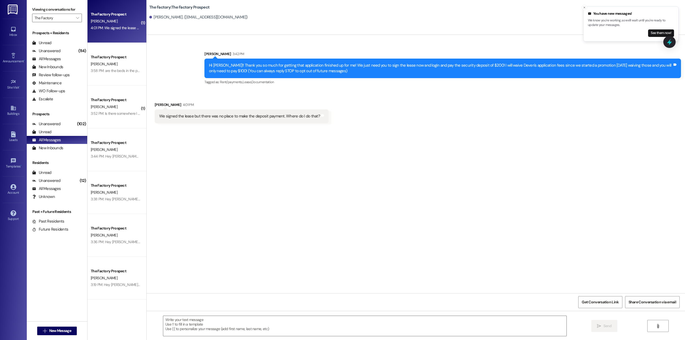
click at [273, 117] on div "We signed the lease but there was no place to make the deposit payment. Where d…" at bounding box center [239, 117] width 161 height 6
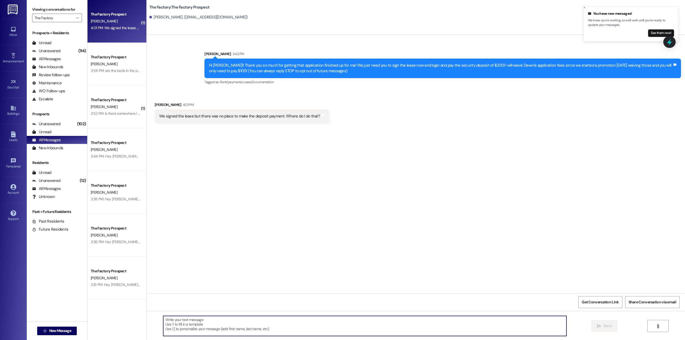
click at [251, 333] on textarea at bounding box center [364, 326] width 403 height 20
paste textarea "[URL][DOMAIN_NAME]"
type textarea "https://thefactoryapts.residentportal.com/auth Here is that link! :)"
click at [605, 324] on span "Send" at bounding box center [608, 326] width 8 height 6
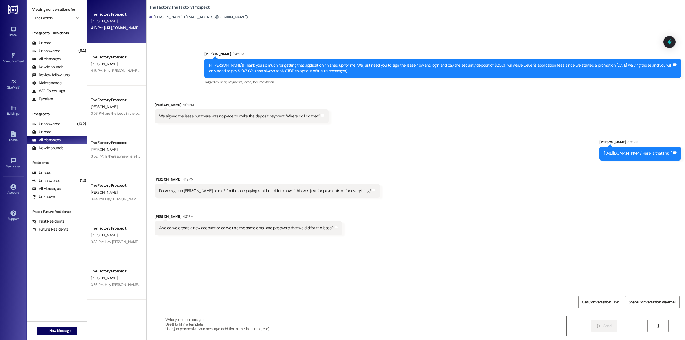
click at [121, 23] on div "J. Jensen" at bounding box center [115, 21] width 51 height 7
click at [384, 253] on div "Sent via SMS Joey Garza 3:42 PM Hi Judy!! Thank you so much for getting that ap…" at bounding box center [416, 164] width 539 height 259
click at [317, 327] on textarea at bounding box center [364, 326] width 403 height 20
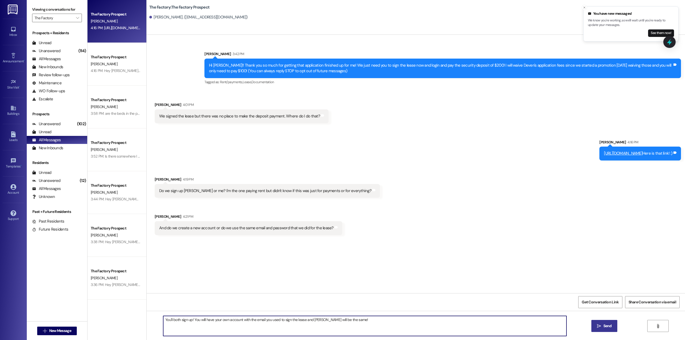
type textarea "You'll both sign up! You will have your own account with the email you used to …"
click at [600, 322] on button " Send" at bounding box center [605, 326] width 26 height 12
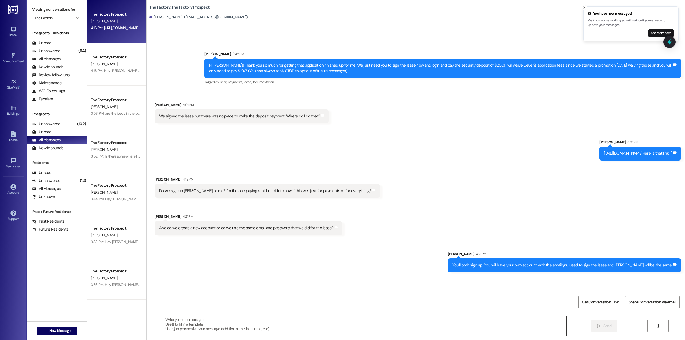
click at [274, 321] on textarea at bounding box center [364, 326] width 403 height 20
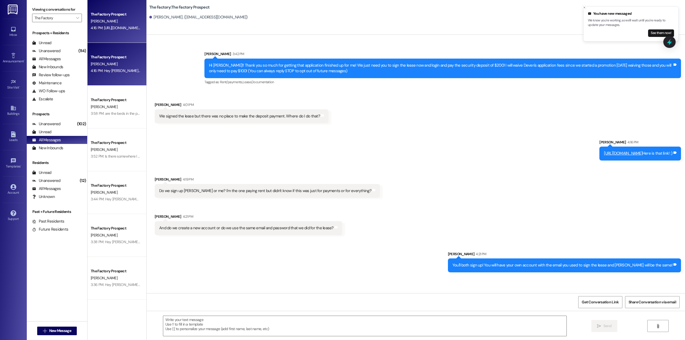
click at [115, 77] on div "The Factory Prospect J. Kriesel 4:16 PM: Hey George here is the link to be able…" at bounding box center [117, 64] width 59 height 43
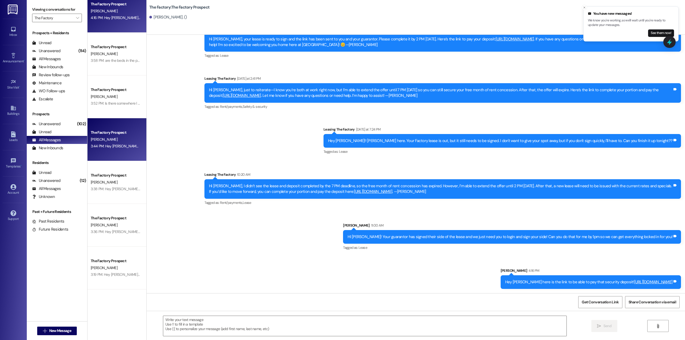
scroll to position [54, 0]
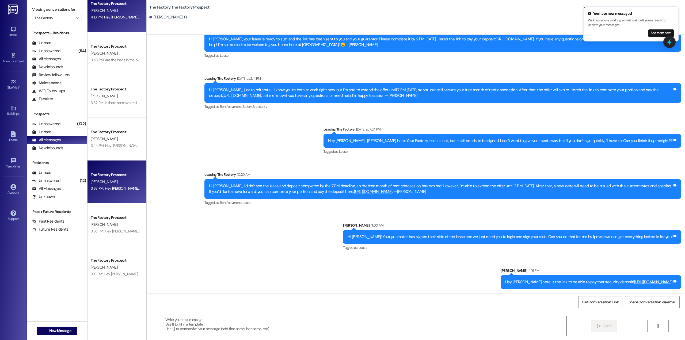
click at [121, 190] on div "3:38 PM: Hey Sydnee! I just got permission to waive the next 10 peoples applica…" at bounding box center [284, 188] width 386 height 5
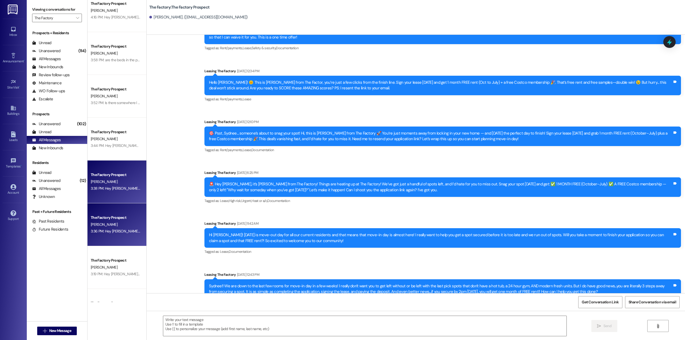
scroll to position [163, 0]
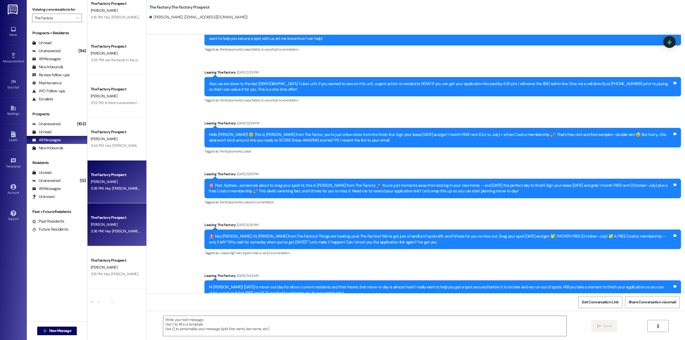
click at [116, 224] on div "[PERSON_NAME]" at bounding box center [115, 224] width 51 height 7
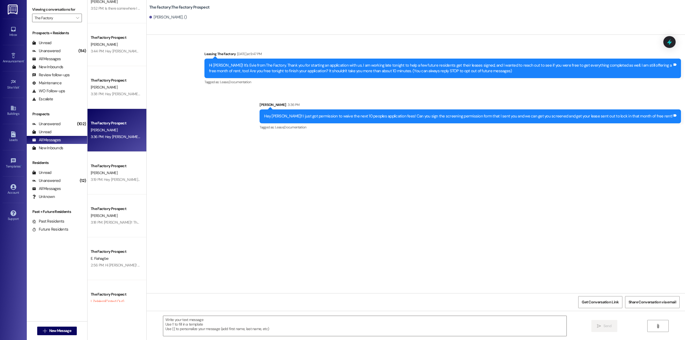
scroll to position [161, 0]
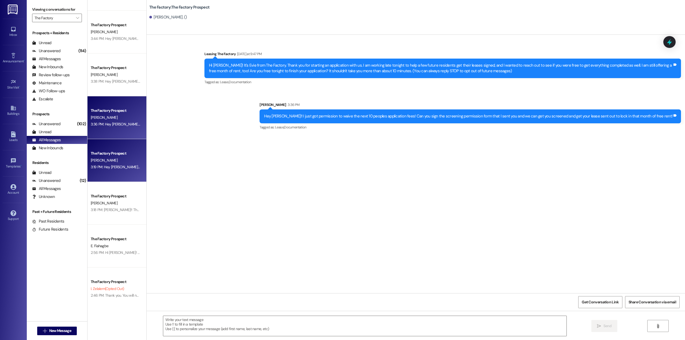
click at [116, 163] on div "[PERSON_NAME]" at bounding box center [115, 160] width 51 height 7
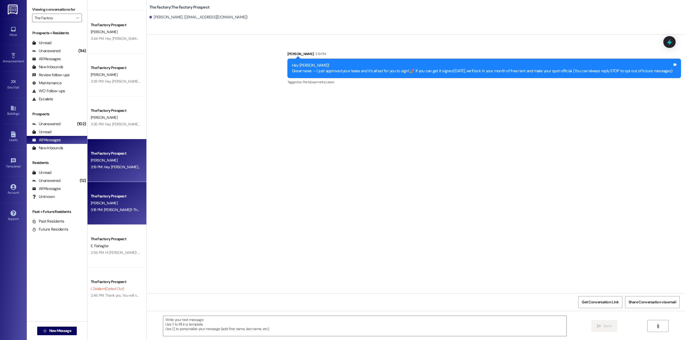
click at [119, 205] on div "[PERSON_NAME]" at bounding box center [115, 203] width 51 height 7
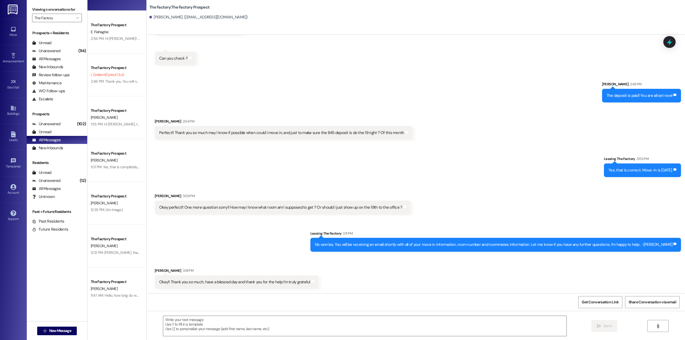
scroll to position [402, 0]
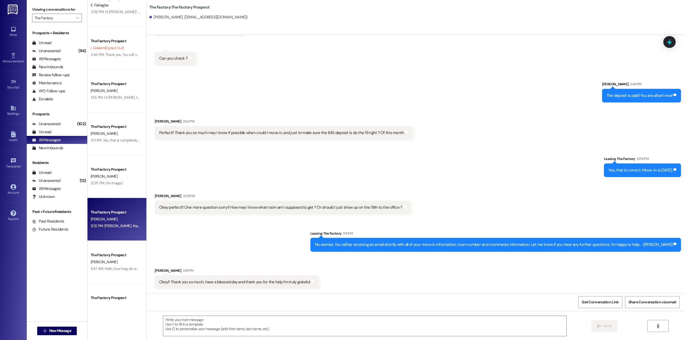
click at [123, 236] on div "The Factory Prospect R. Scribner 12:12 PM: Hi Reilly, thank you for signing you…" at bounding box center [117, 219] width 59 height 43
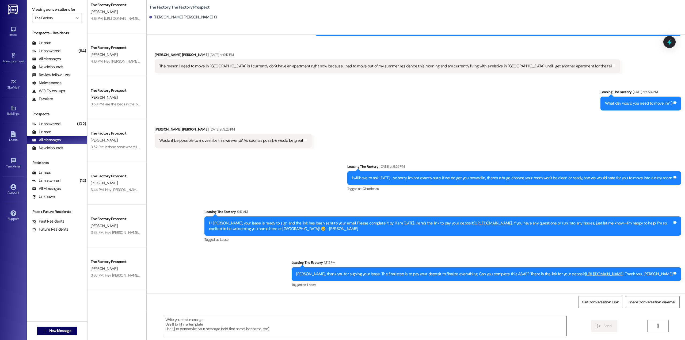
scroll to position [0, 0]
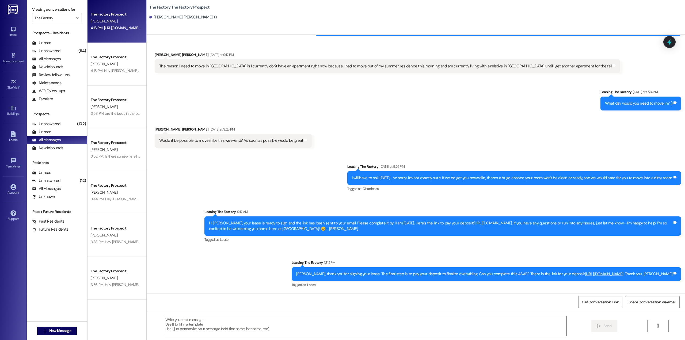
click at [120, 25] on div "4:16 PM: https://thefactoryapts.residentportal.com/auth Here is that link! :) 4…" at bounding box center [115, 28] width 51 height 7
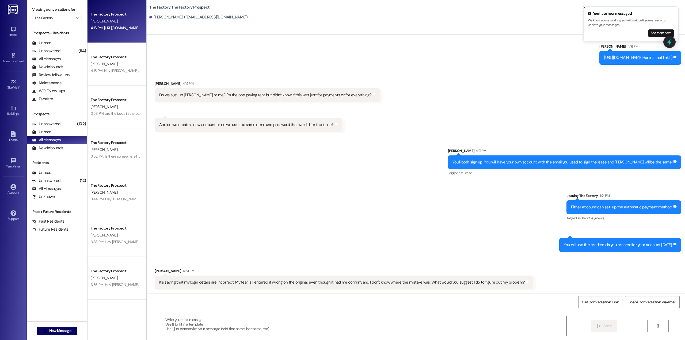
scroll to position [96, 0]
click at [390, 332] on textarea at bounding box center [364, 326] width 403 height 20
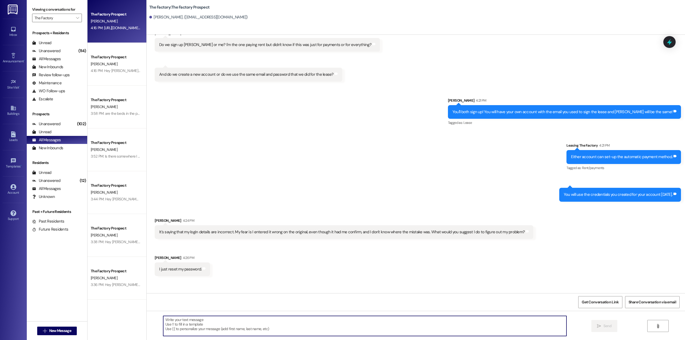
scroll to position [171, 0]
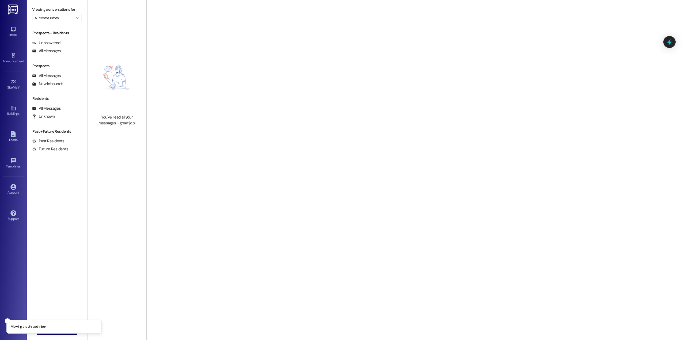
type input "The Factory"
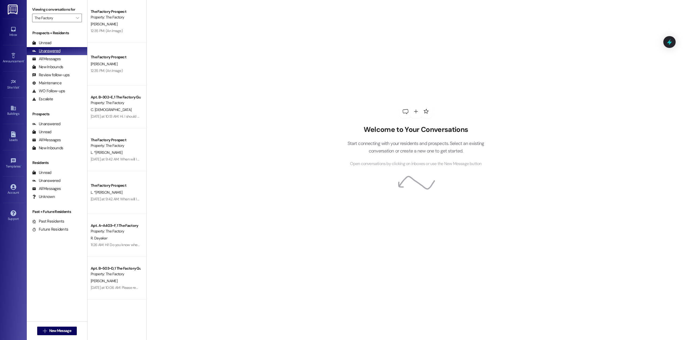
click at [50, 51] on div "Unanswered" at bounding box center [46, 51] width 28 height 6
click at [49, 45] on div "Unread" at bounding box center [41, 43] width 19 height 6
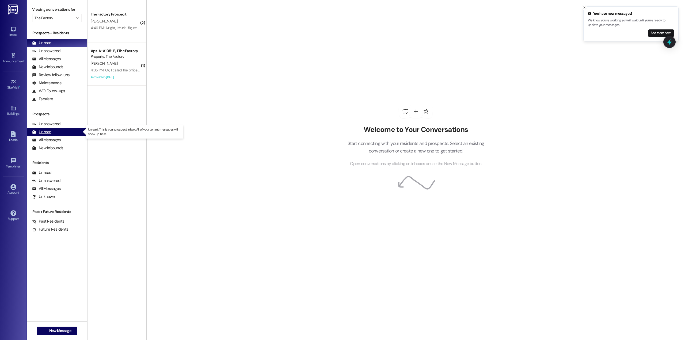
click at [56, 134] on div "Unread (0)" at bounding box center [57, 132] width 60 height 8
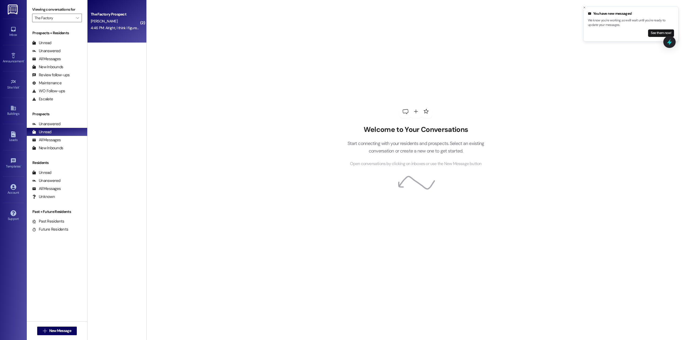
click at [104, 28] on div "4:46 PM: Alright, I think I figured it out. Thanks for your help!! 4:46 PM: Alr…" at bounding box center [137, 27] width 92 height 5
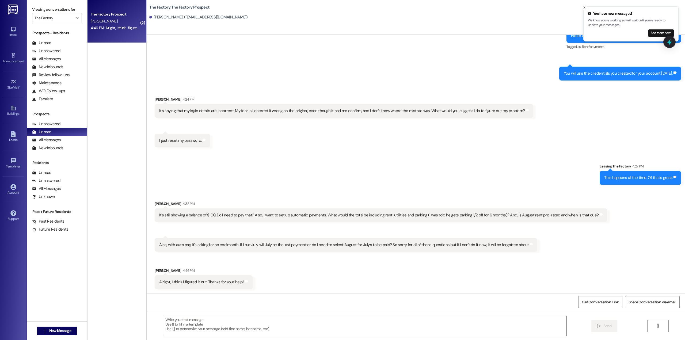
scroll to position [268, 0]
